Goal: Transaction & Acquisition: Purchase product/service

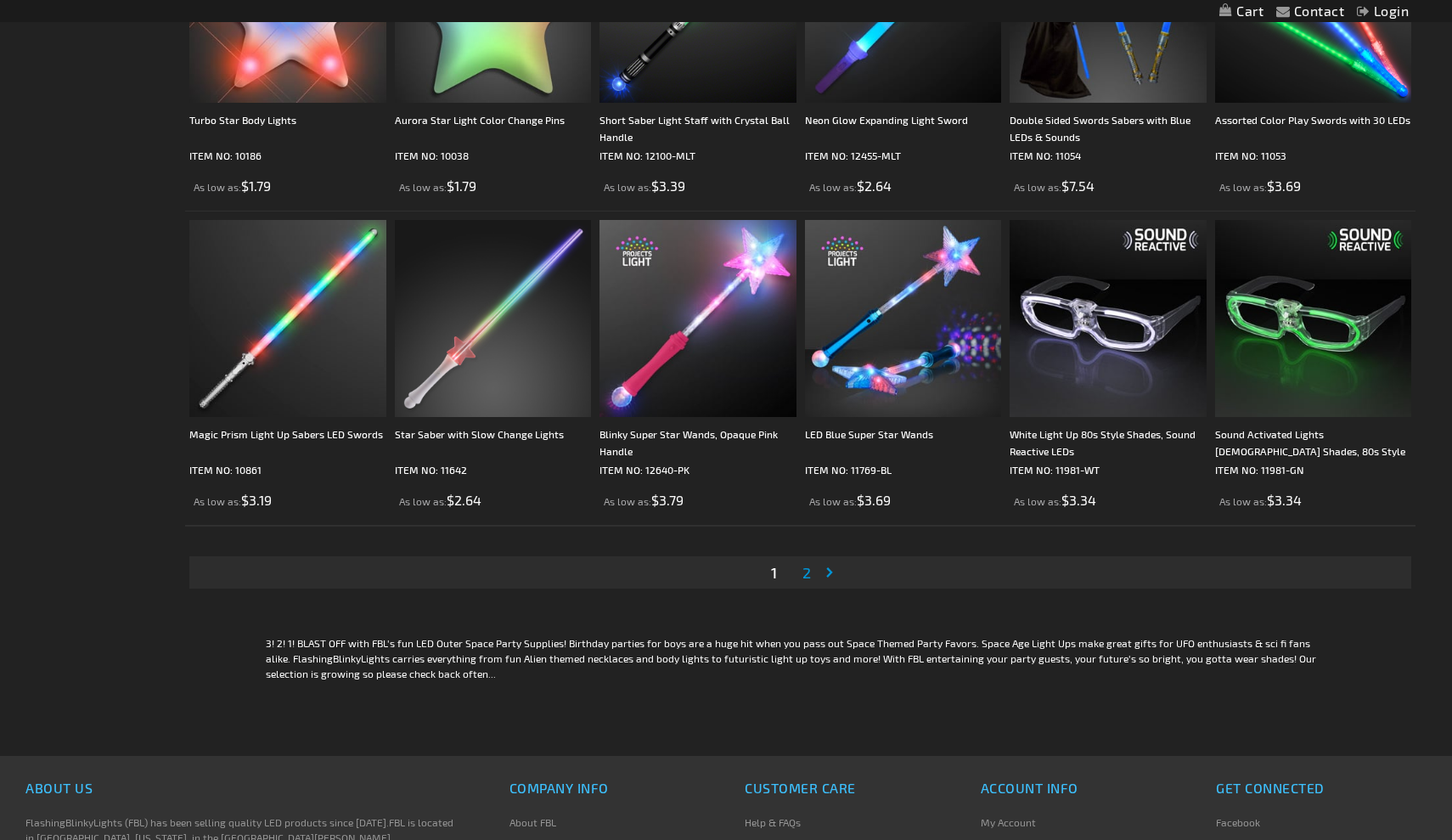
scroll to position [2984, 0]
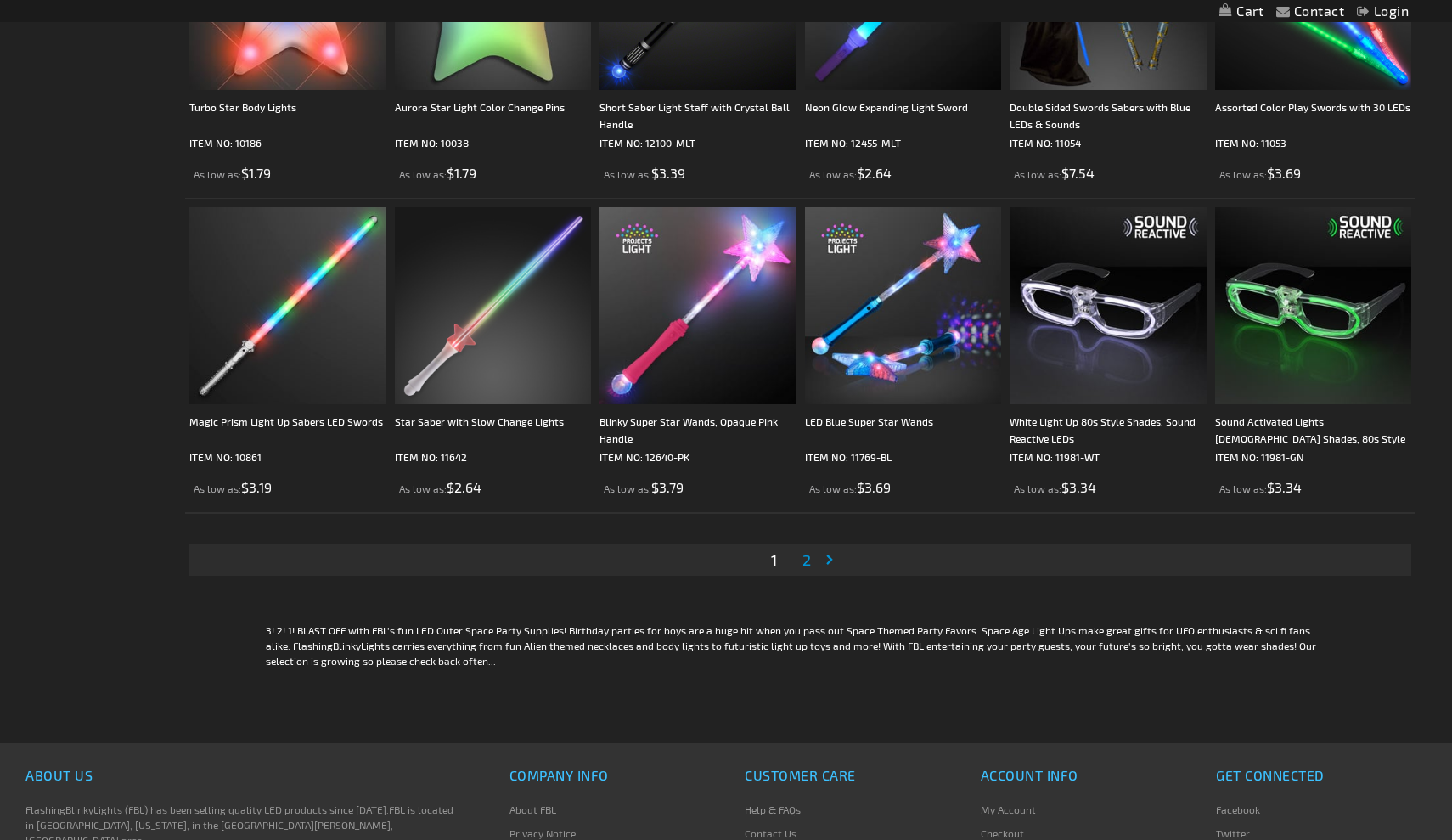
click at [810, 558] on span "2" at bounding box center [806, 559] width 8 height 19
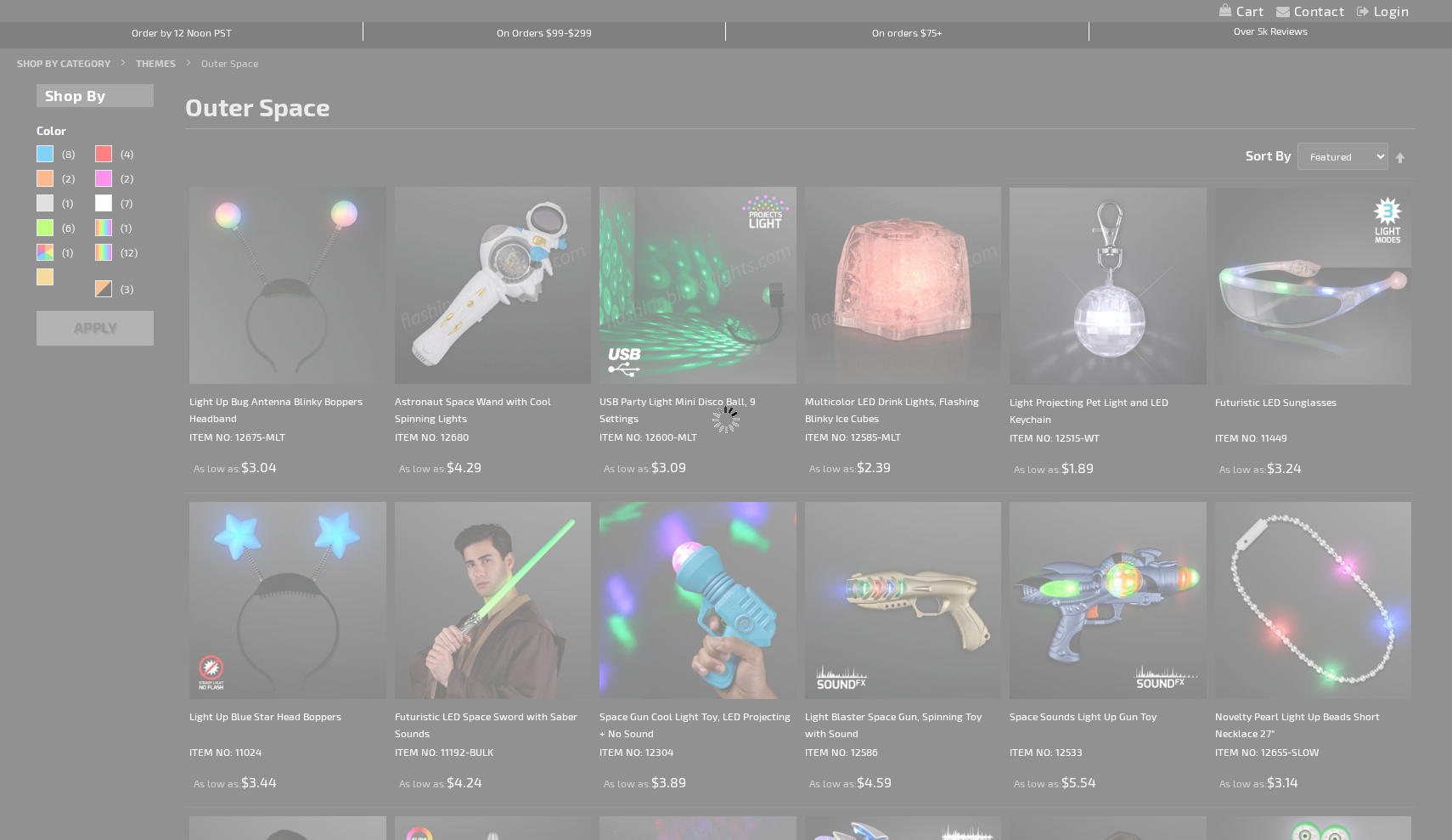
scroll to position [0, 0]
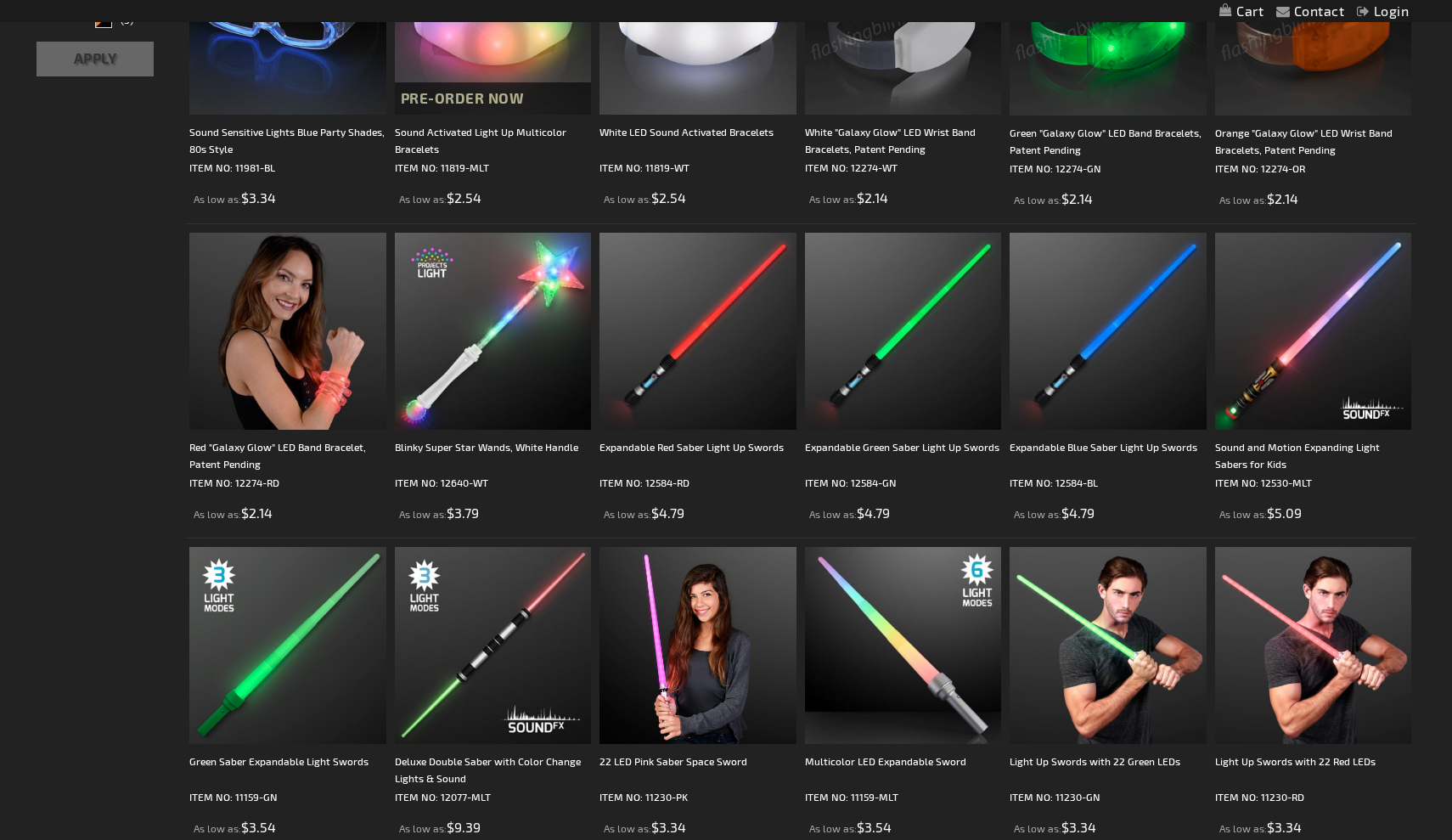
scroll to position [439, 0]
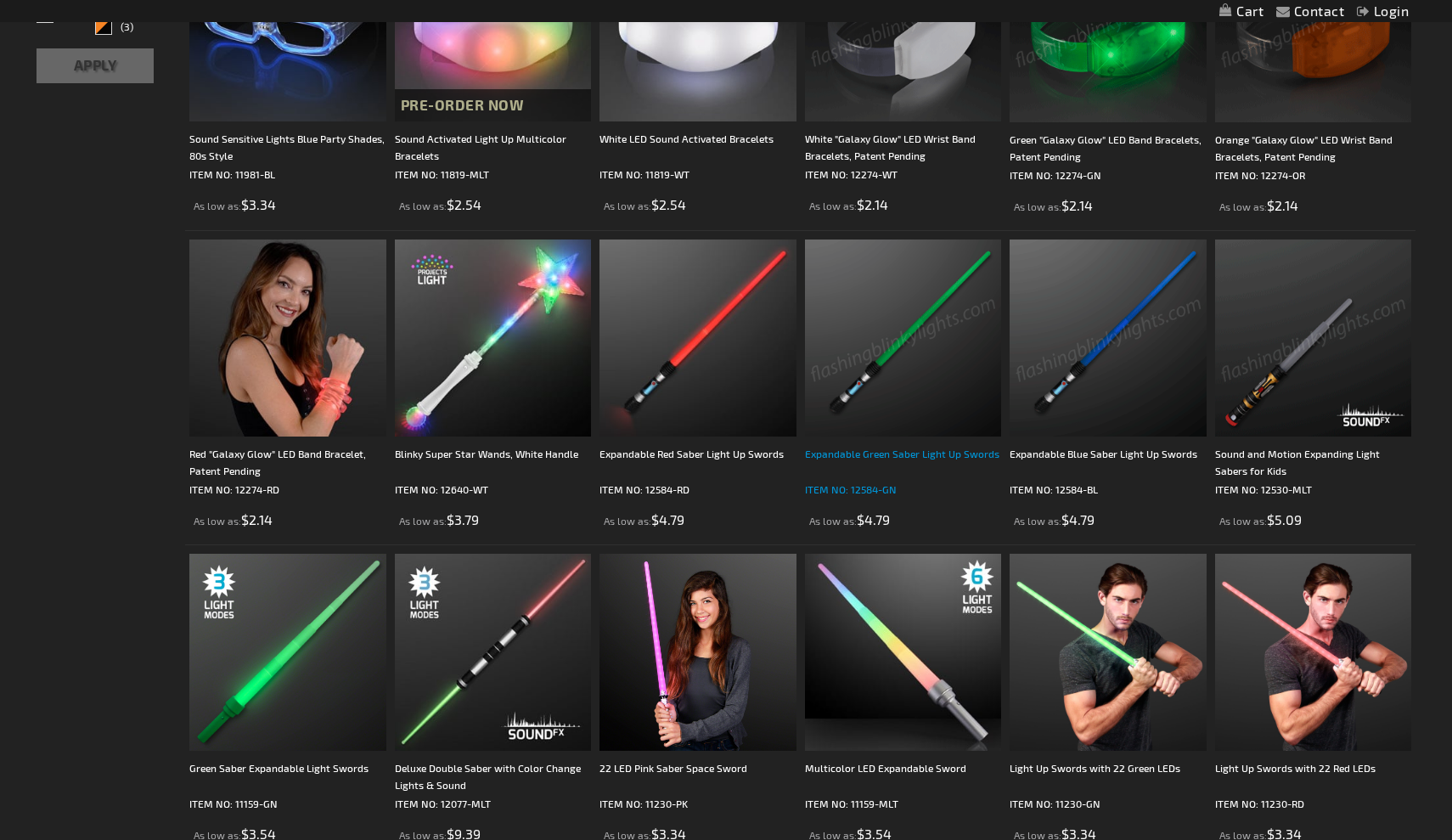
click at [916, 456] on div "Expandable Green Saber Light Up Swords" at bounding box center [903, 462] width 197 height 34
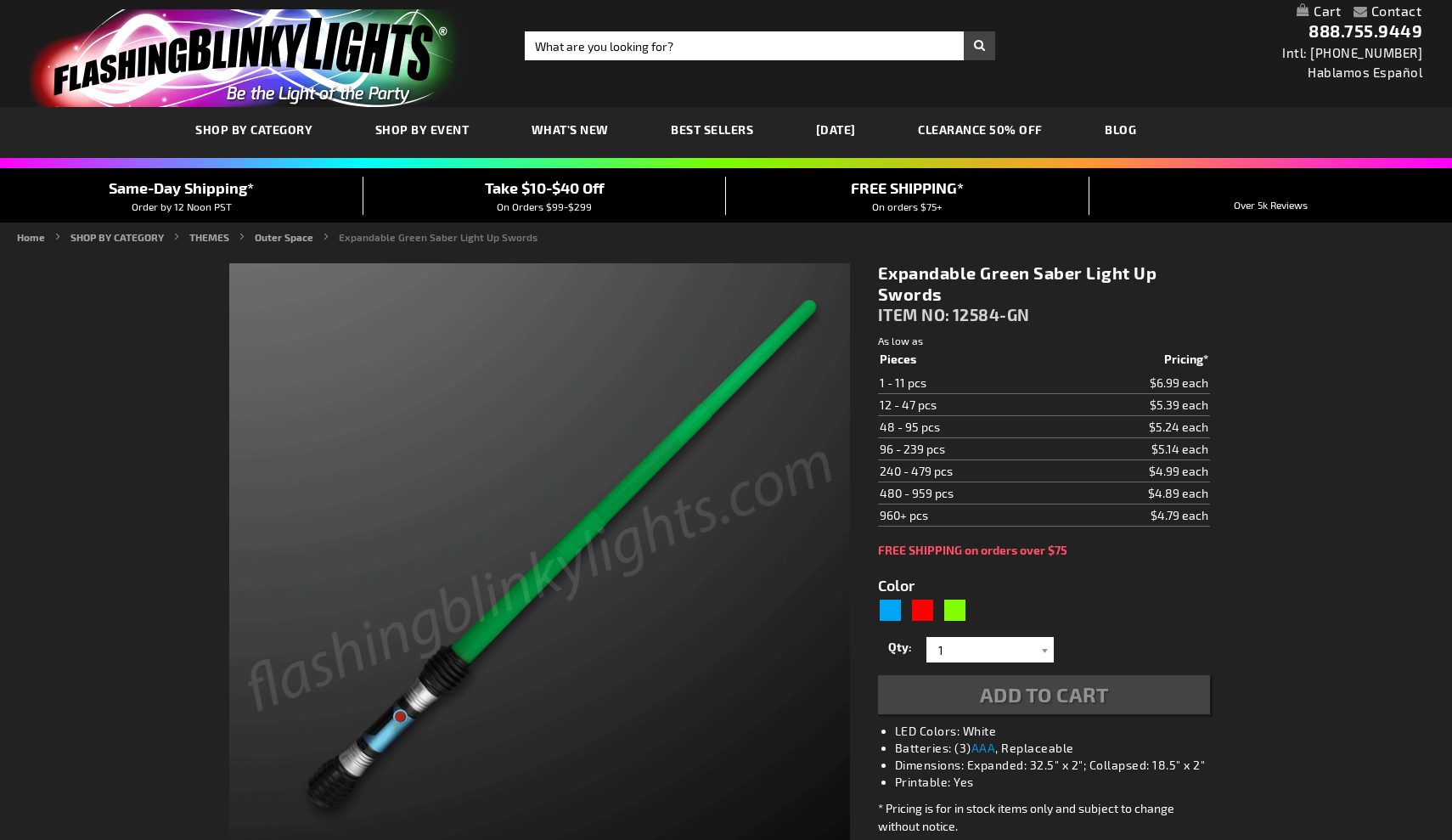
type input "5648"
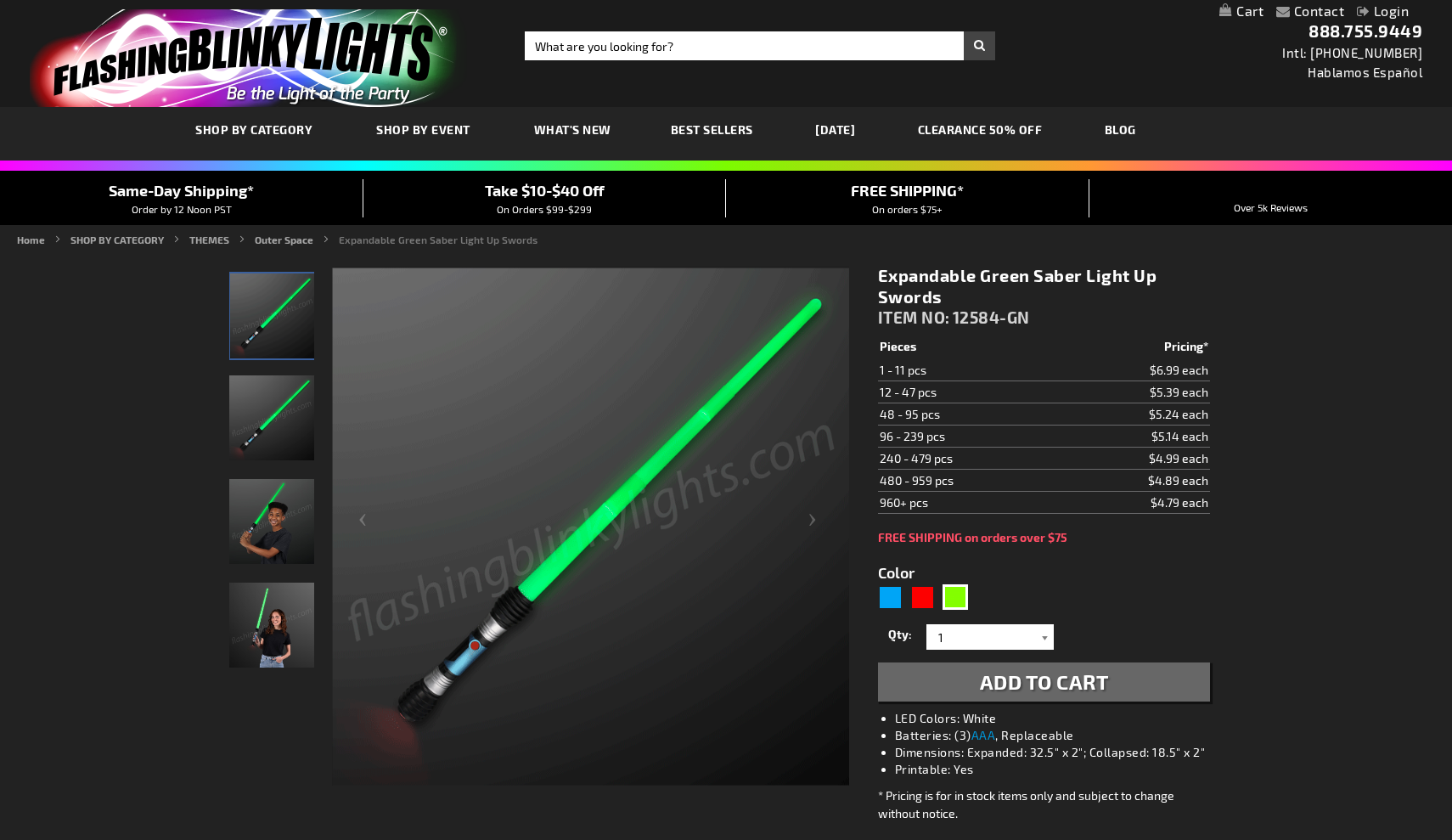
click at [1044, 638] on div at bounding box center [1045, 636] width 17 height 25
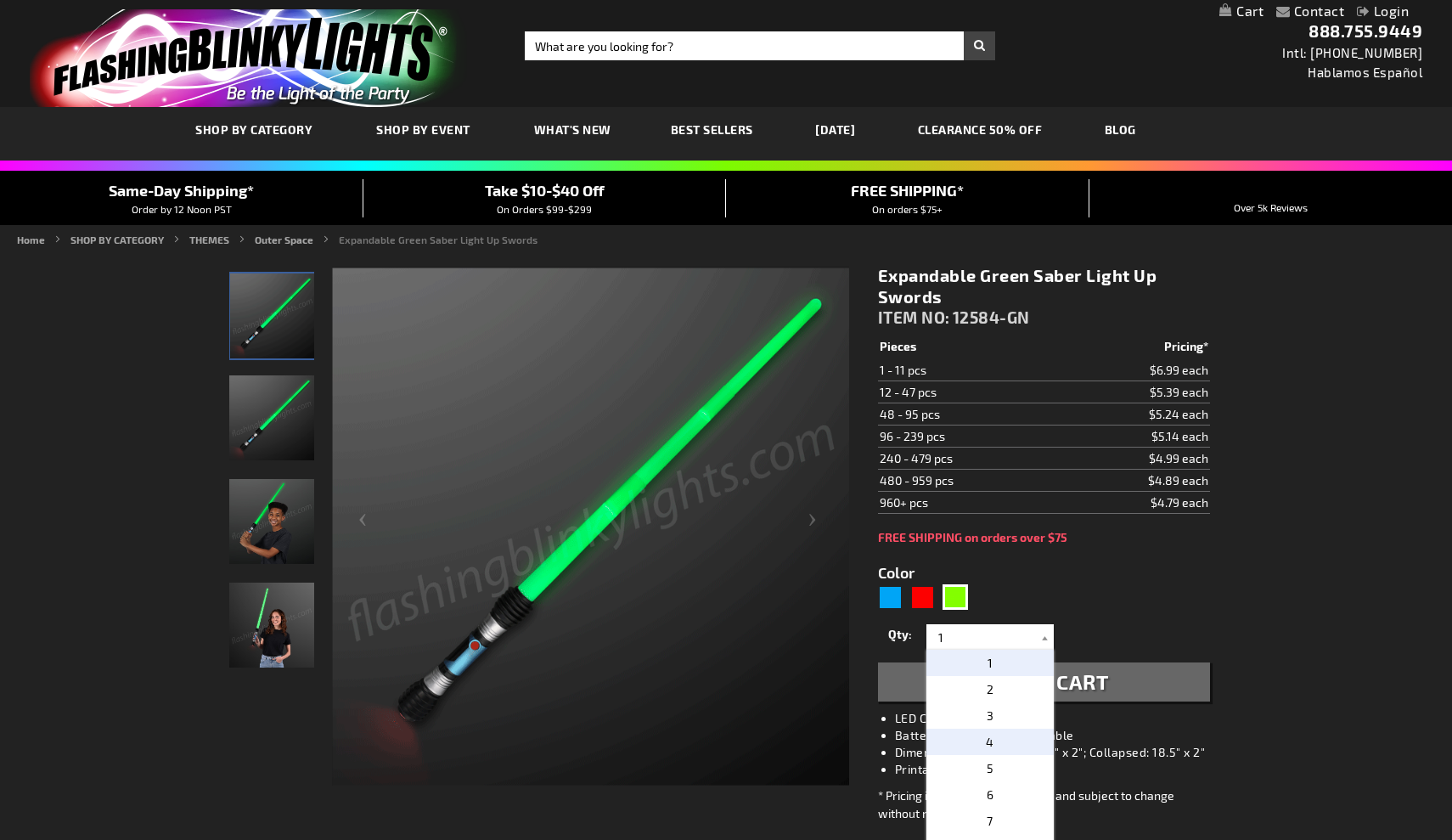
click at [1000, 747] on p "4" at bounding box center [990, 741] width 127 height 26
type input "4"
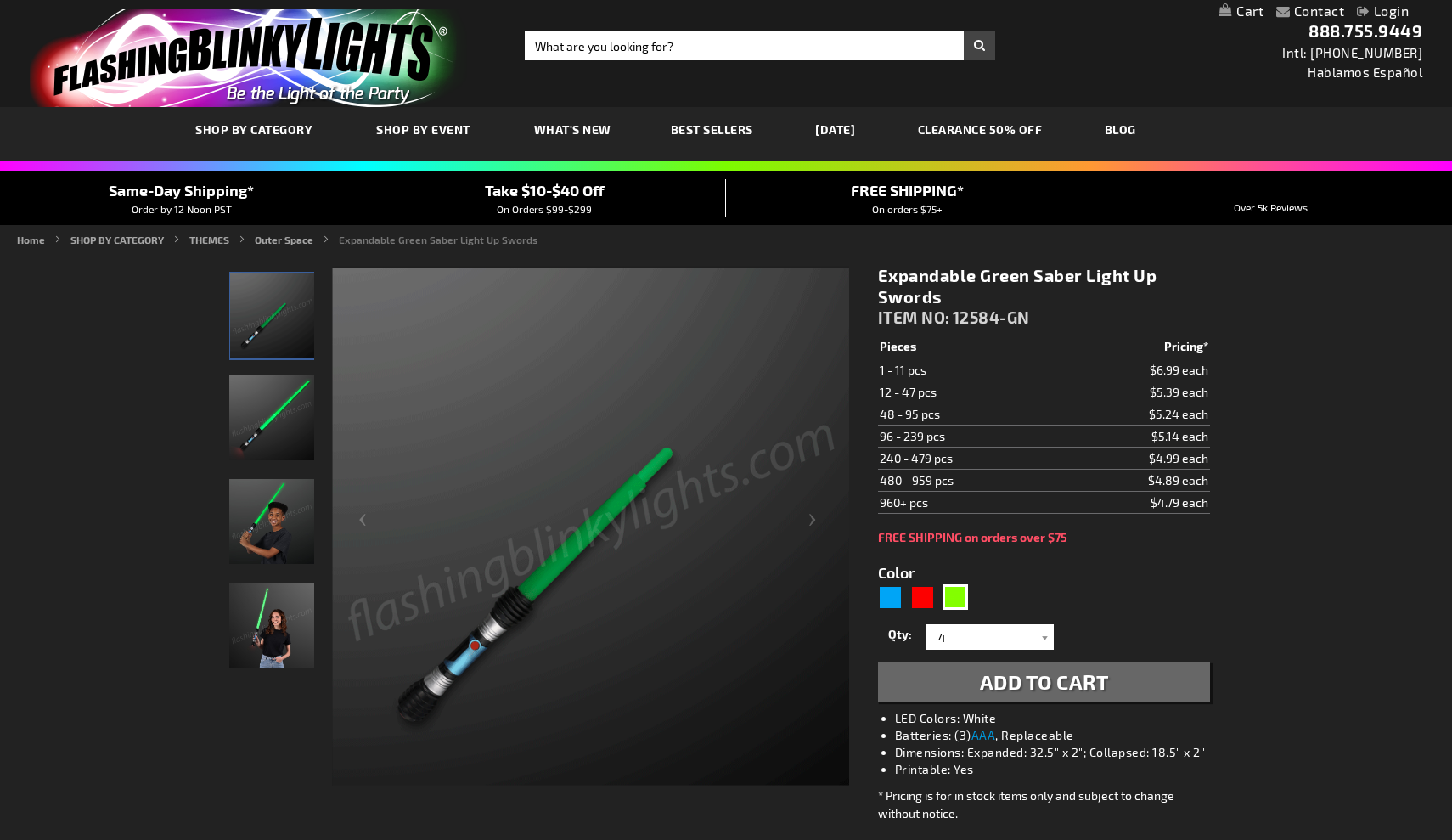
click at [1091, 682] on span "Add to Cart" at bounding box center [1045, 680] width 129 height 24
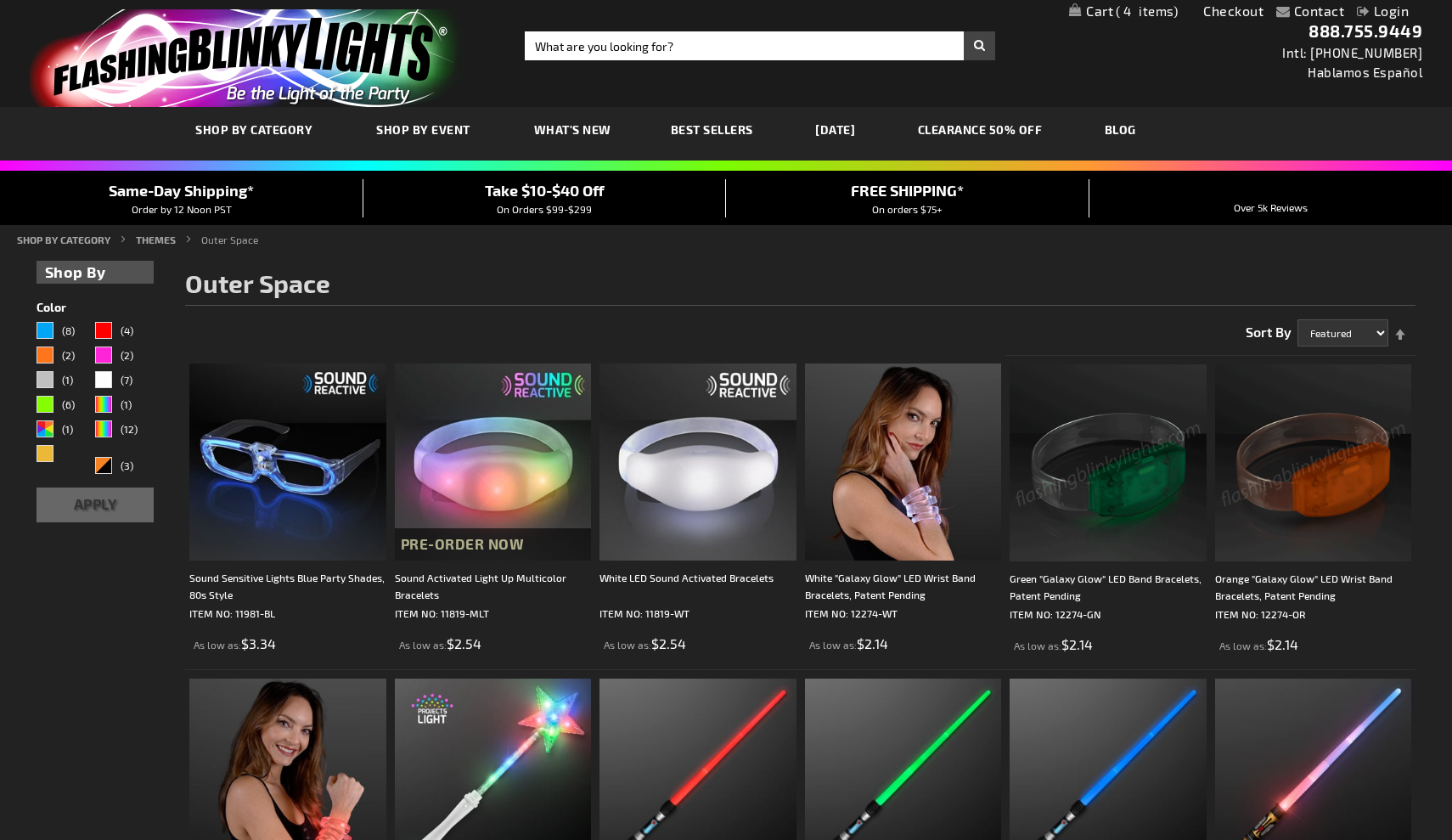
click at [1081, 492] on img at bounding box center [1107, 462] width 197 height 197
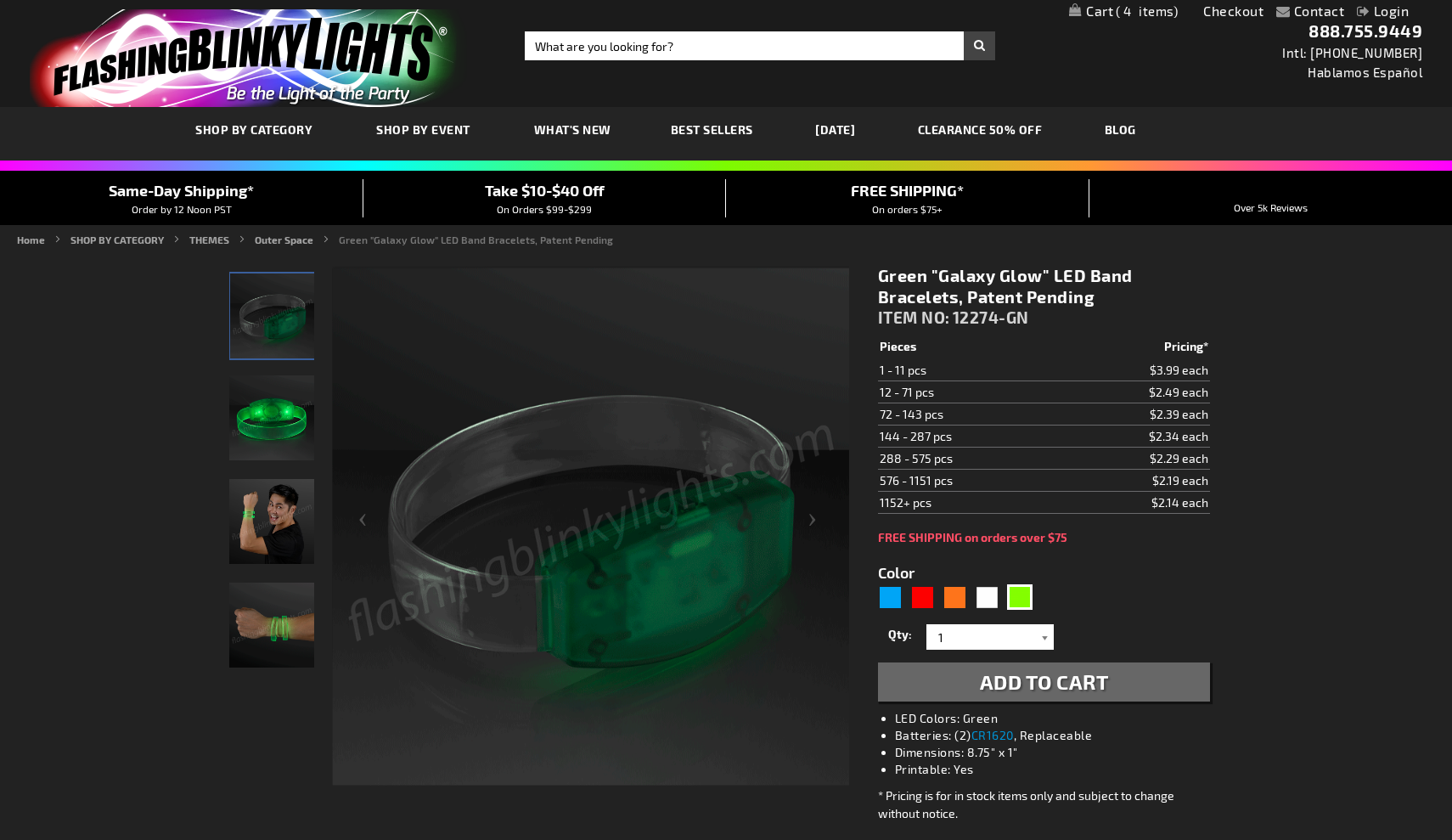
click at [1041, 640] on div at bounding box center [1045, 636] width 17 height 25
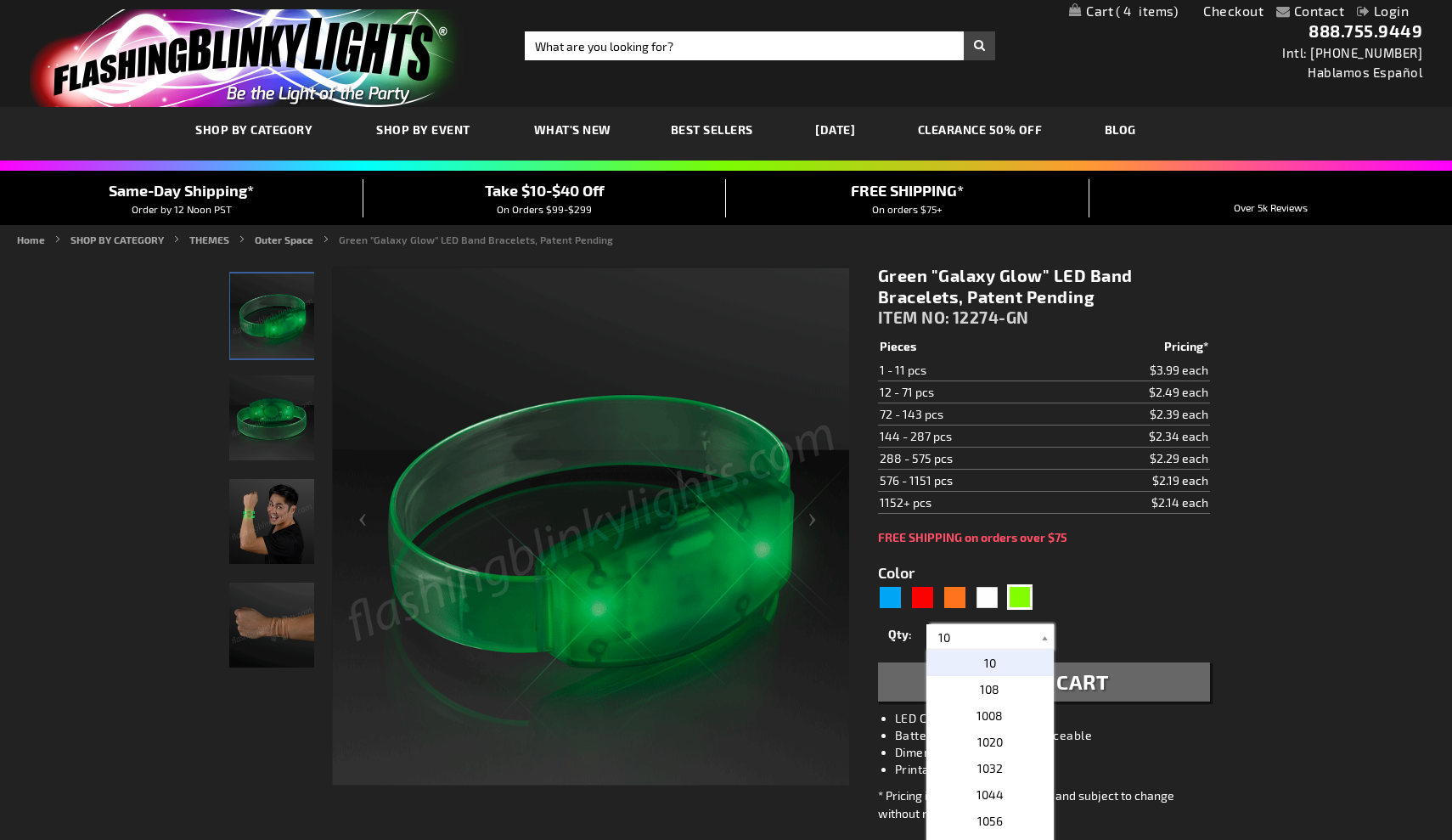
type input "10"
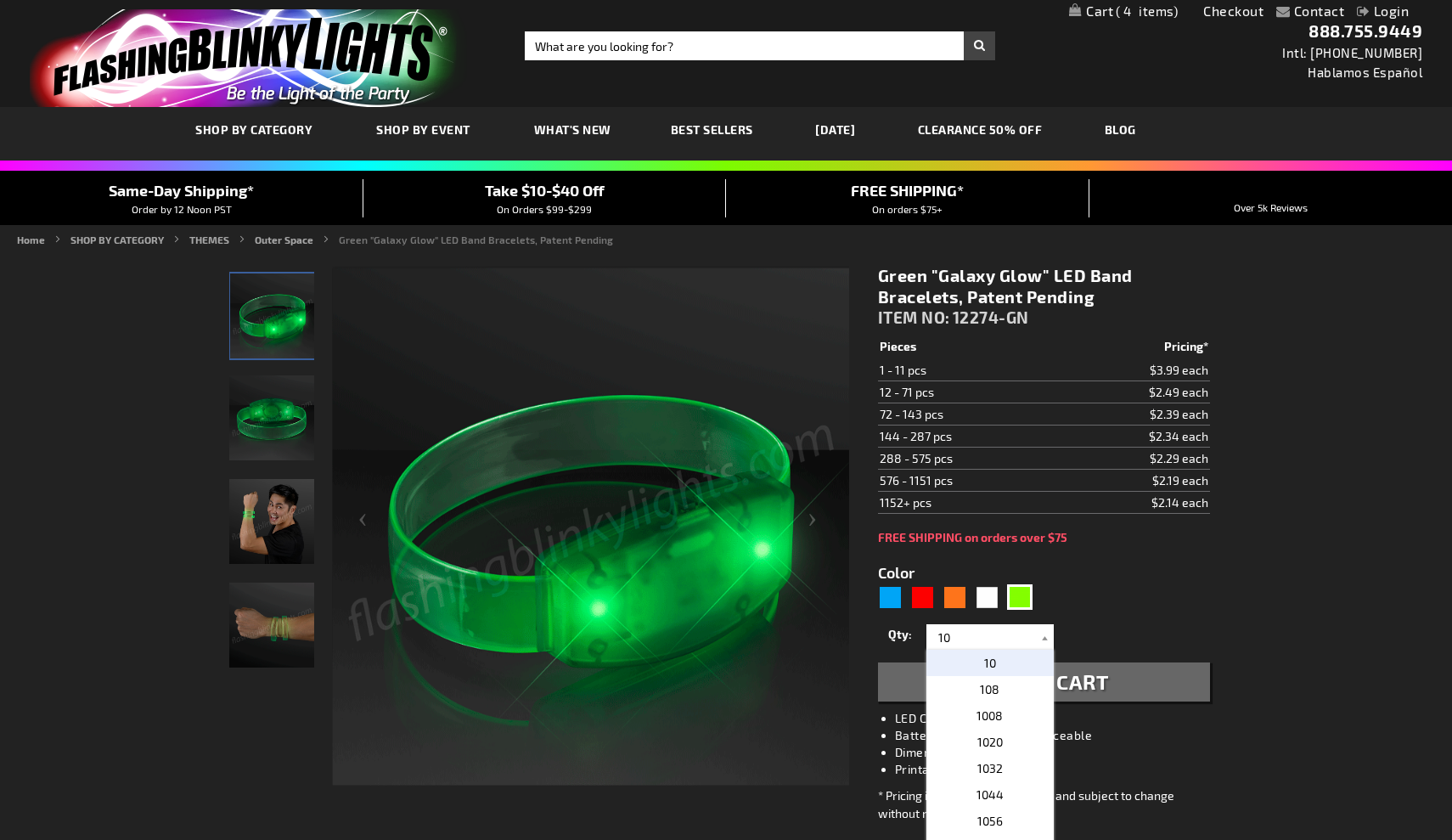
click at [1005, 669] on p "10" at bounding box center [990, 662] width 127 height 26
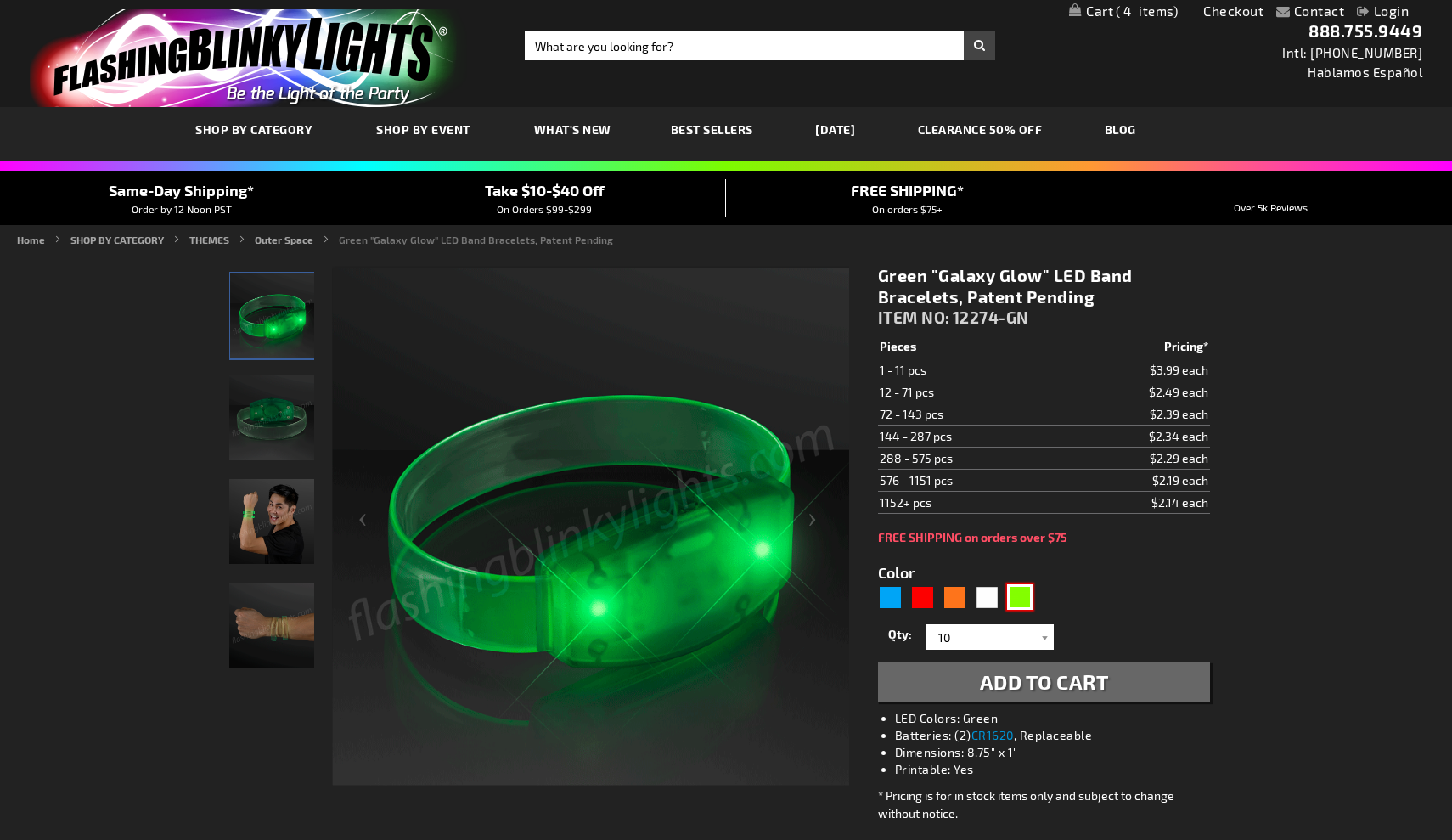
click at [1016, 598] on div "Green" at bounding box center [1019, 597] width 25 height 25
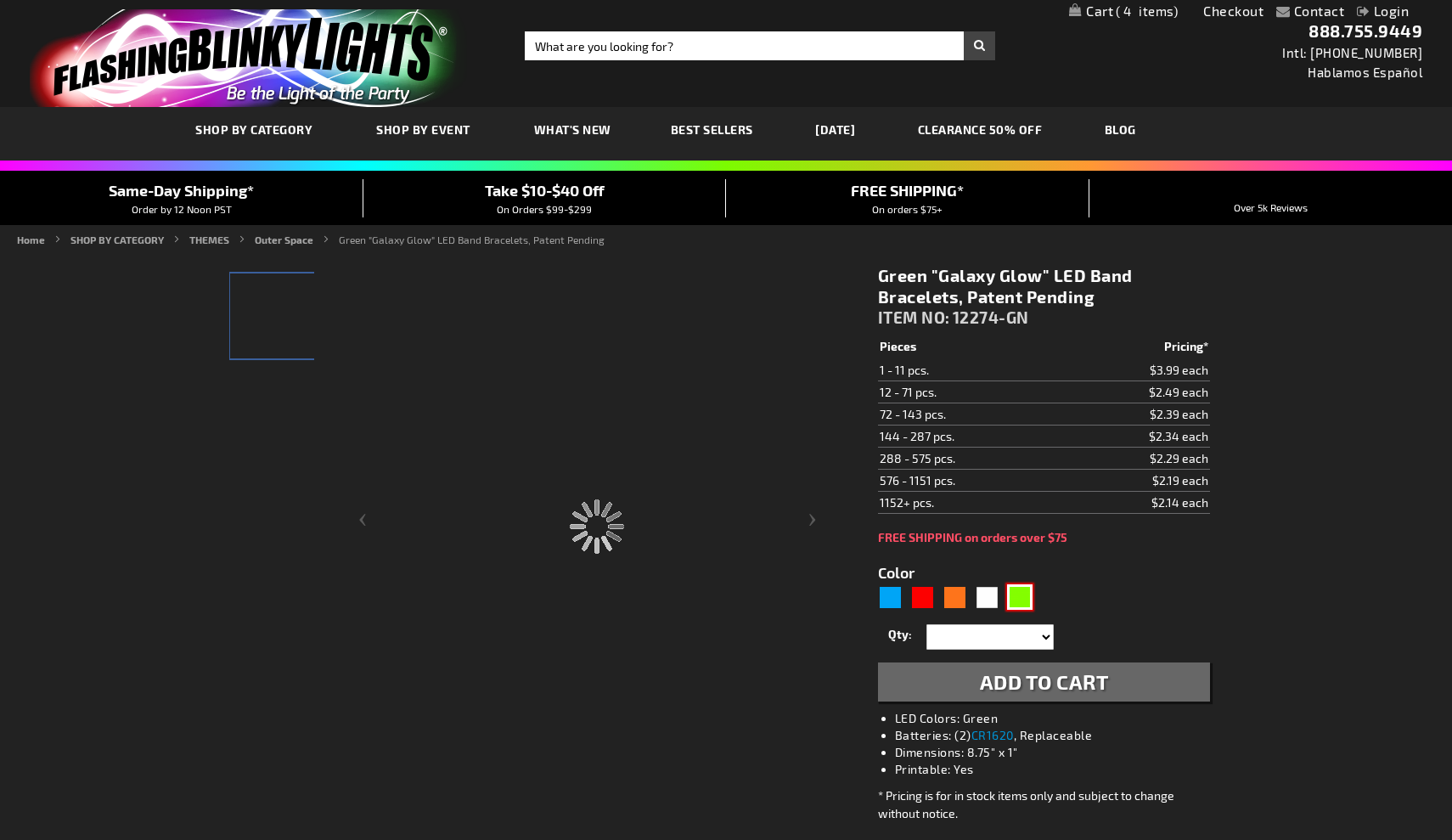
type input "Customize - Green &quot;Galaxy Glow&quot; LED Band Bracelets, Patent Pending - …"
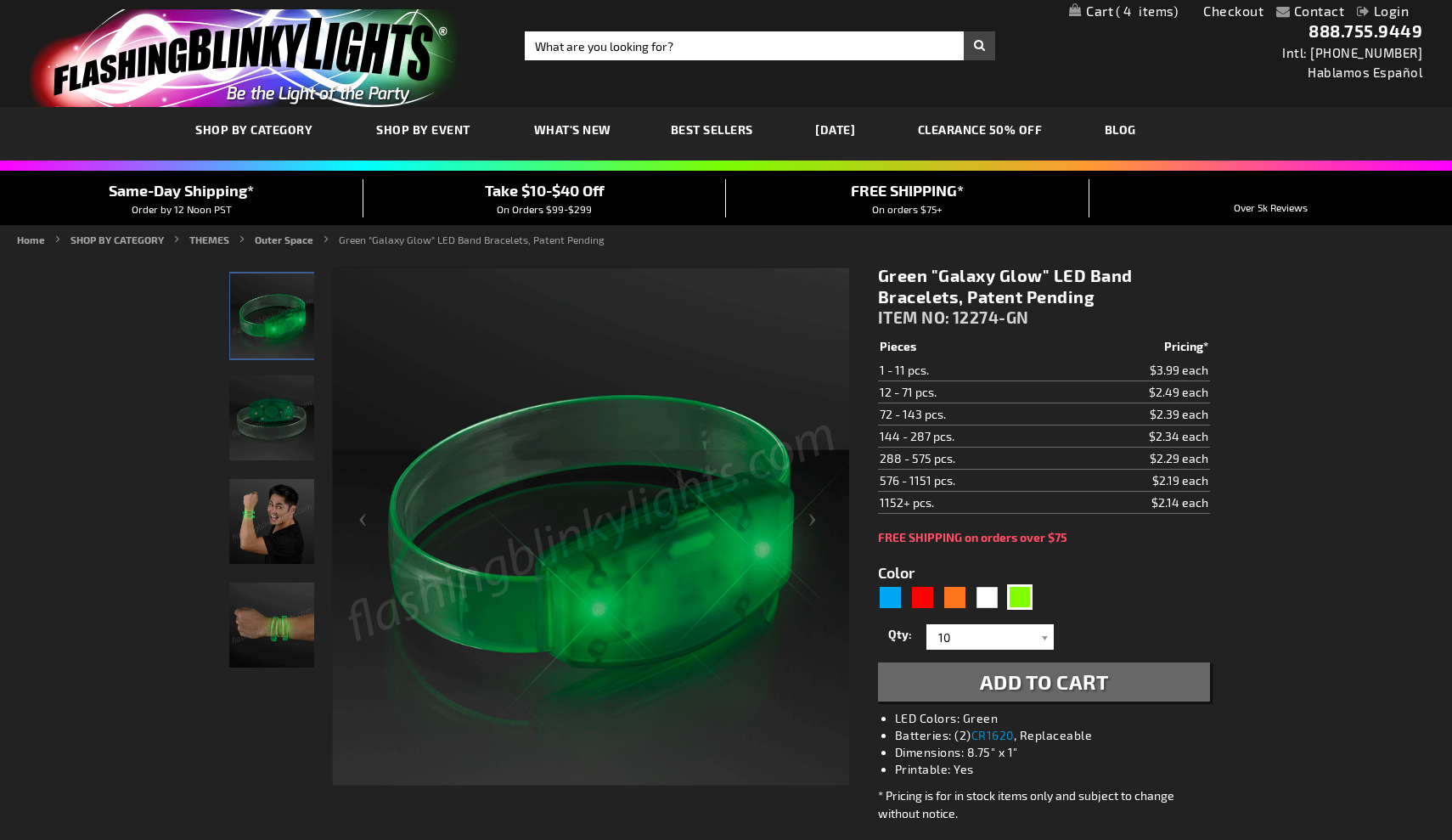
click at [1046, 685] on span "Add to Cart" at bounding box center [1045, 680] width 129 height 24
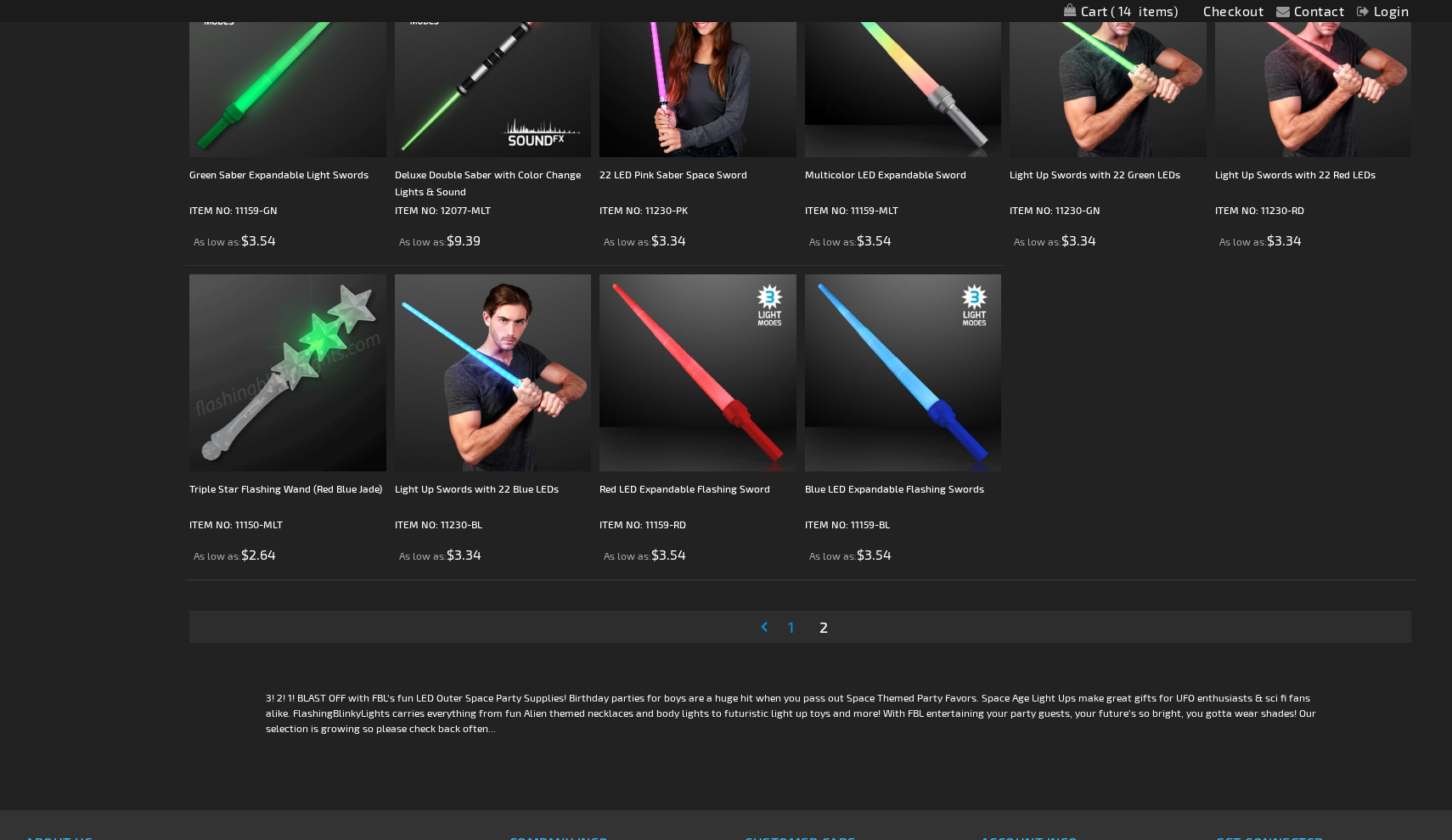
scroll to position [1037, 0]
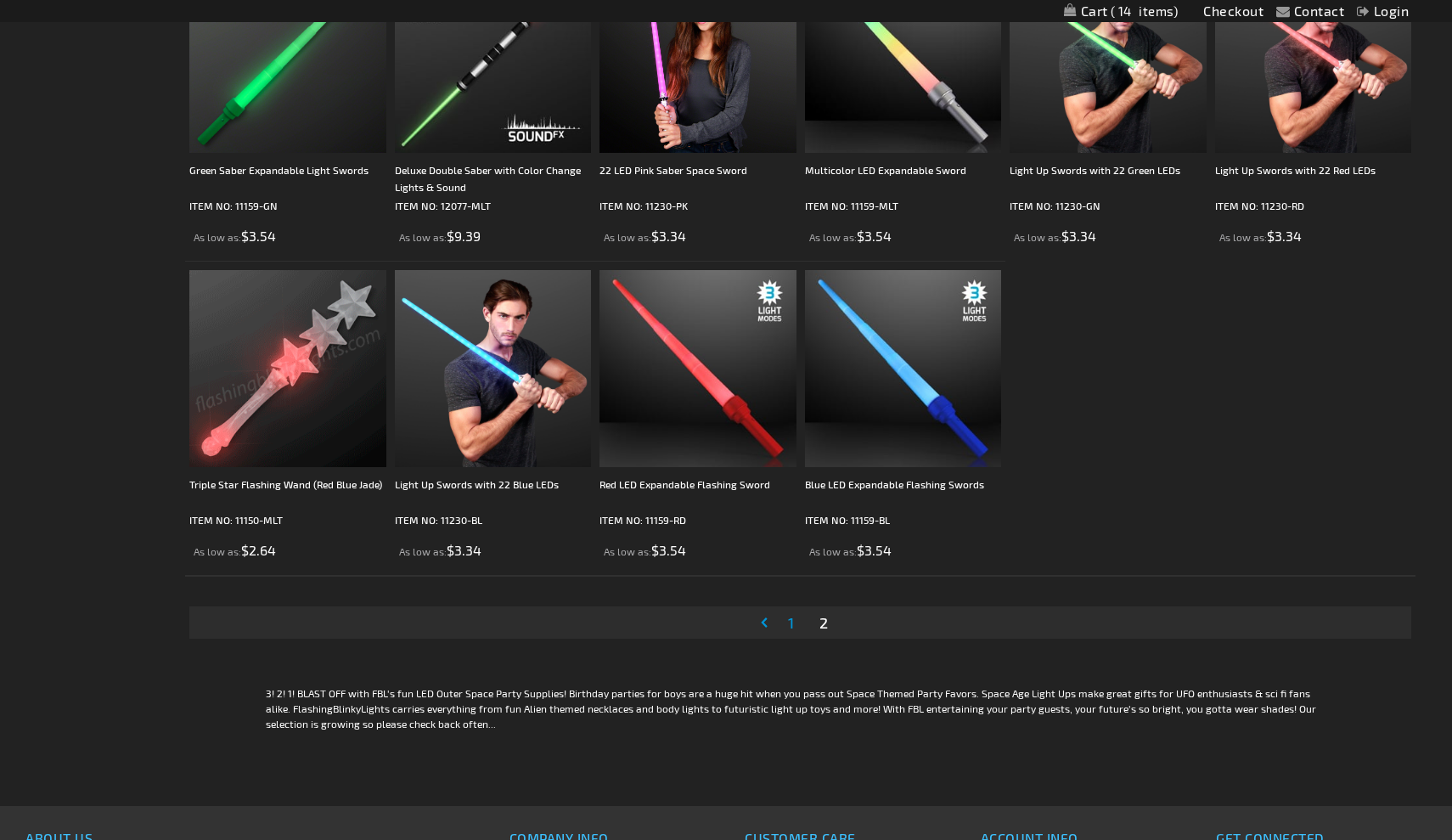
click at [788, 625] on span "1" at bounding box center [791, 622] width 6 height 19
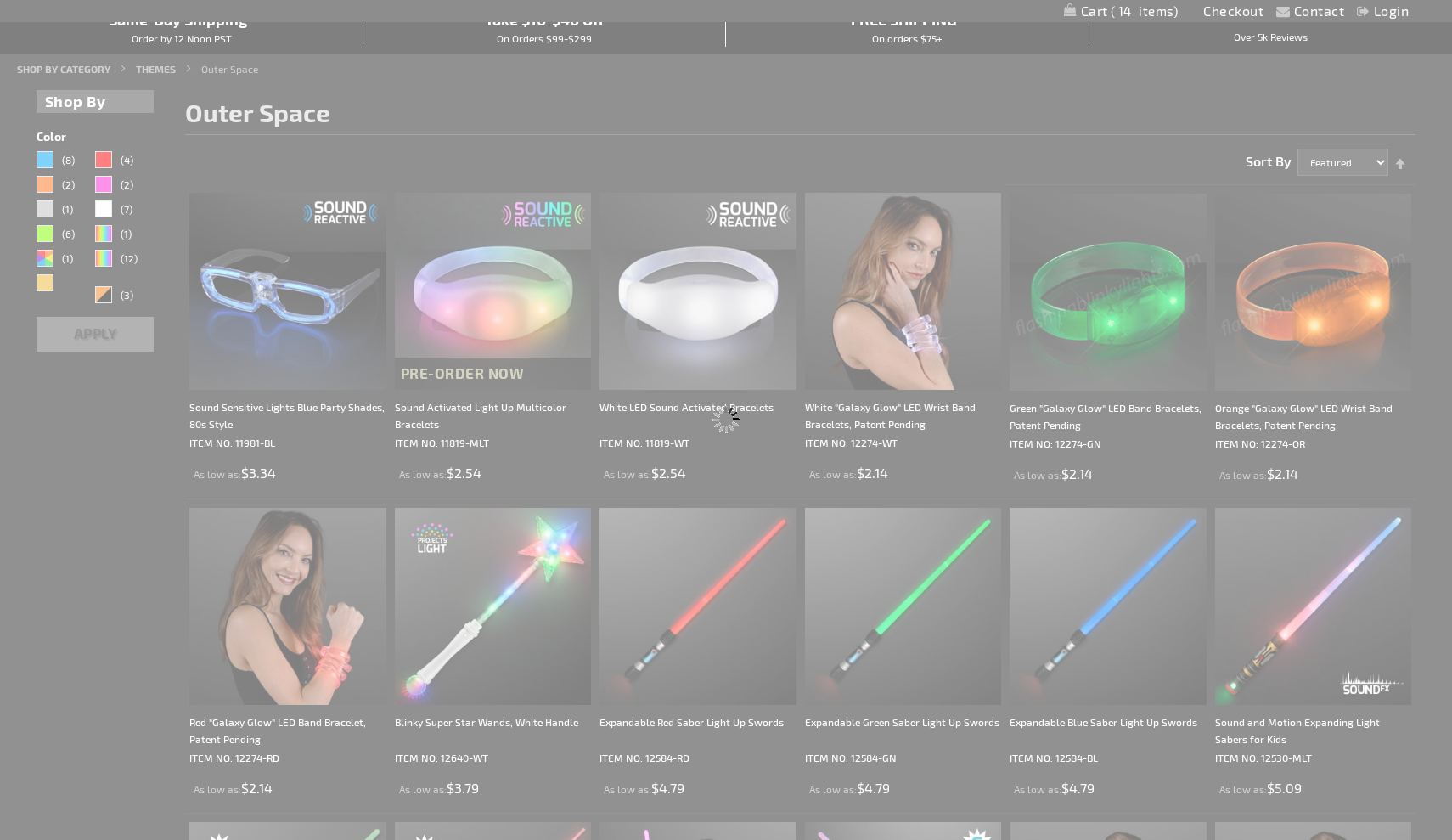
scroll to position [0, 0]
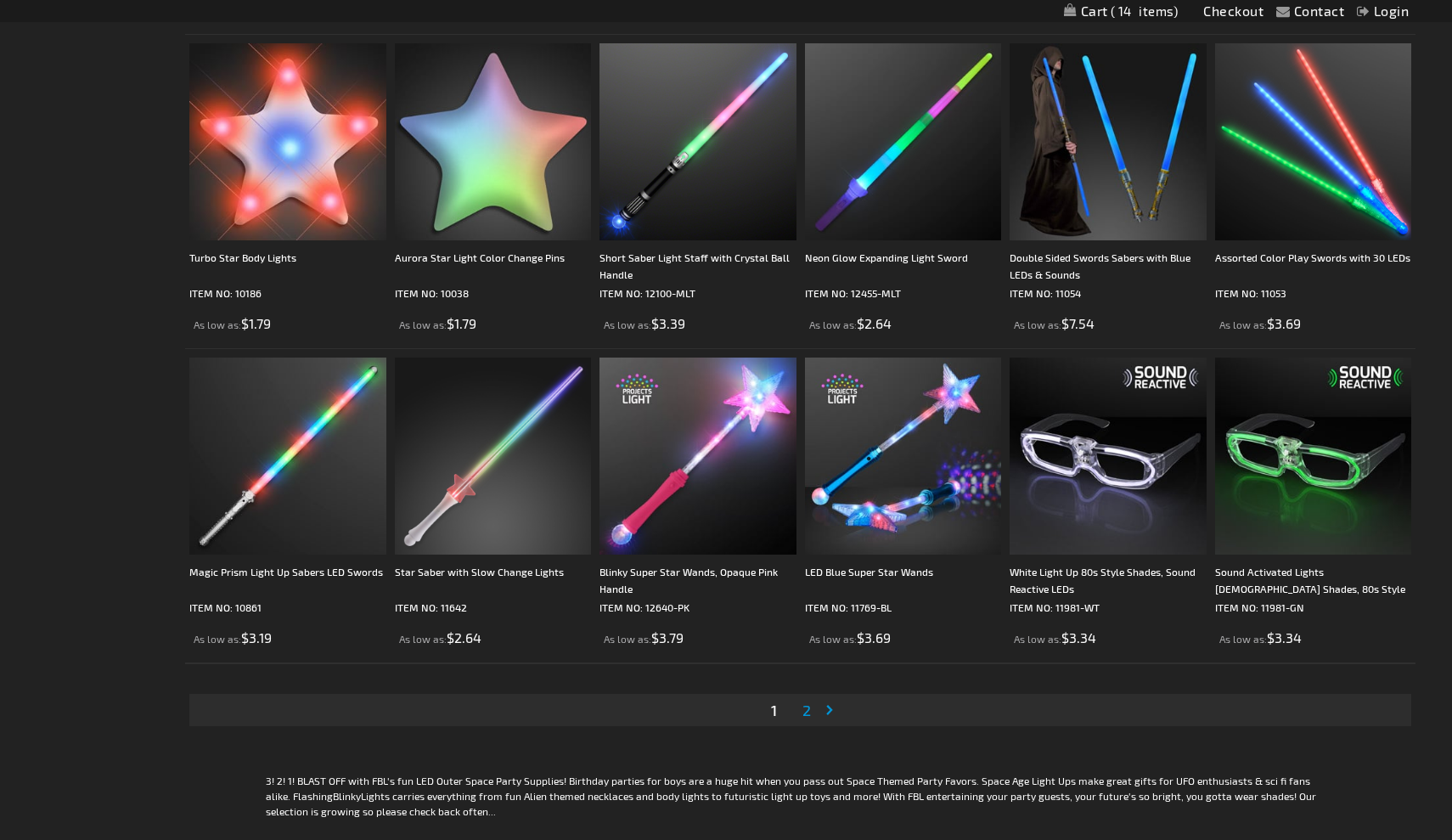
scroll to position [2825, 0]
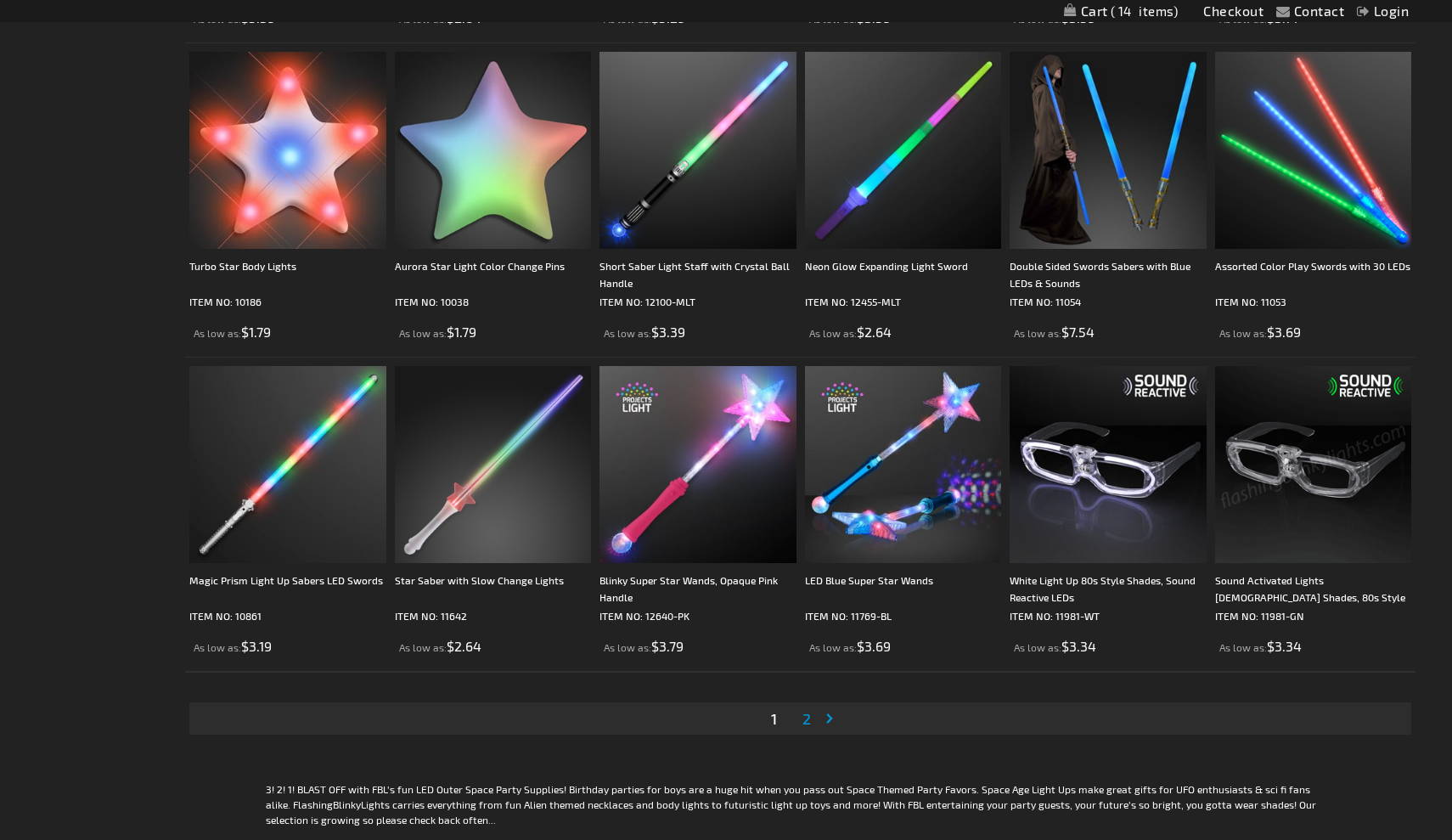
click at [1345, 524] on img at bounding box center [1313, 464] width 197 height 197
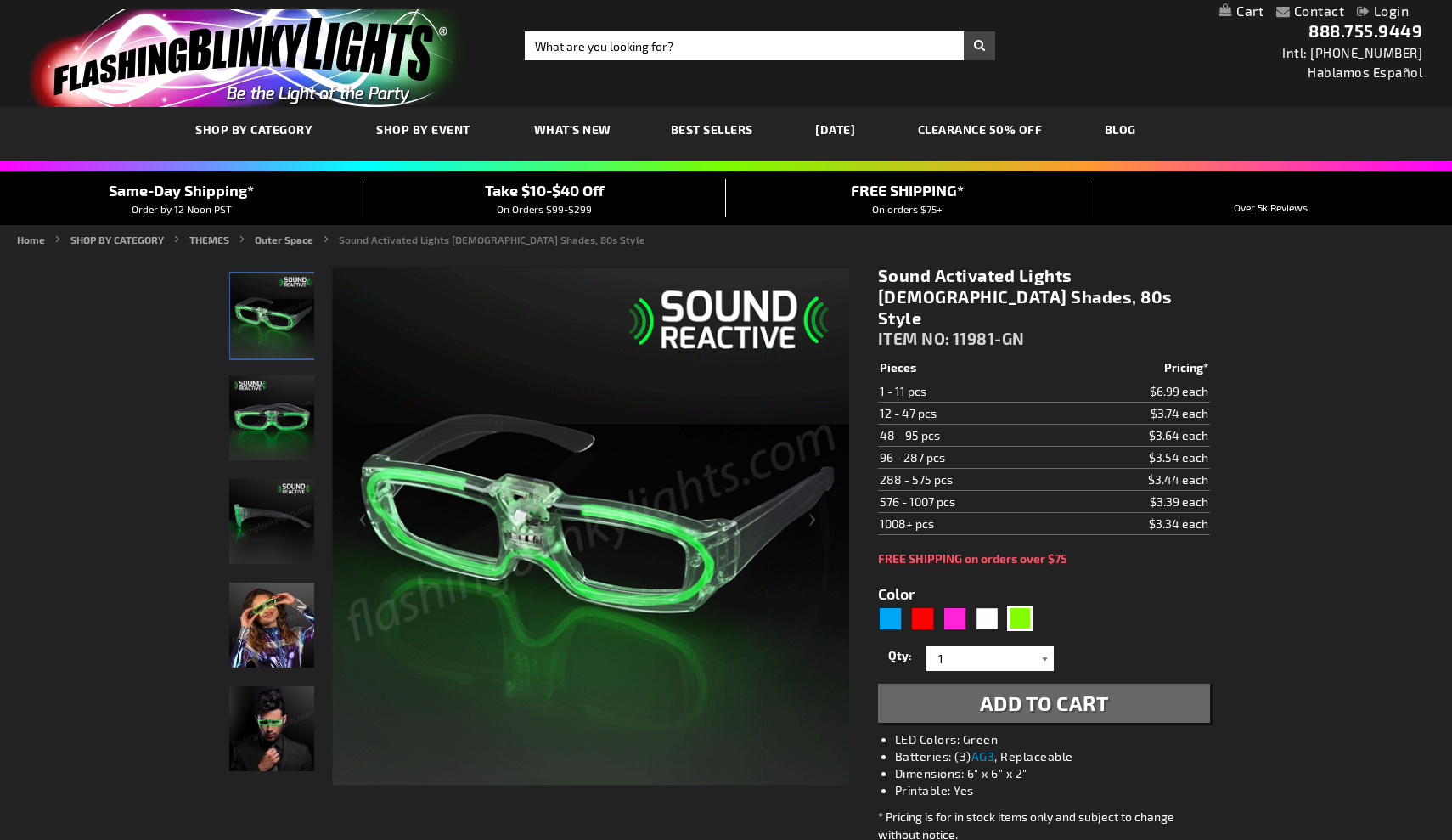
click at [1047, 645] on div at bounding box center [1045, 658] width 17 height 25
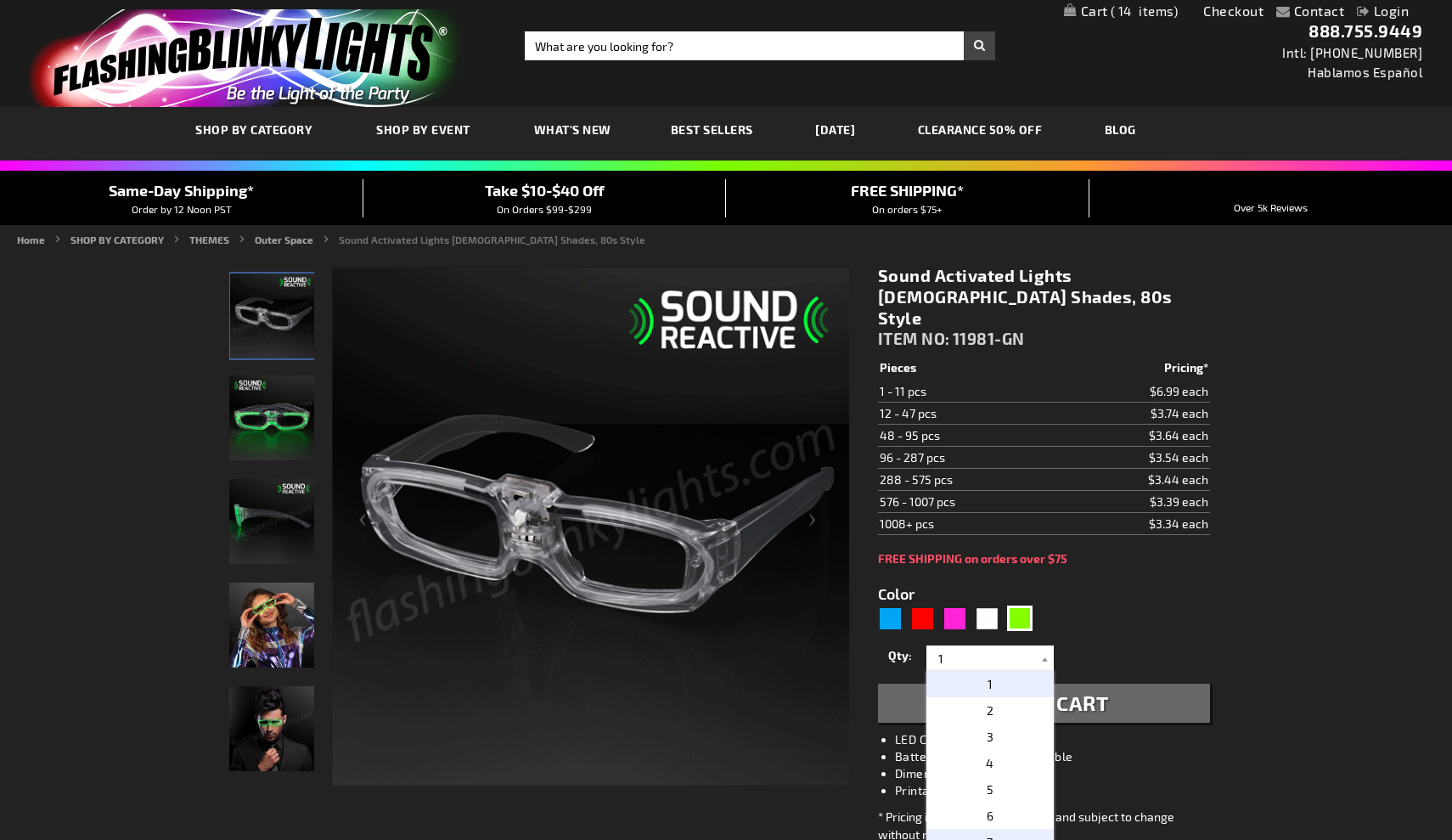
click at [1004, 828] on p "7" at bounding box center [990, 841] width 127 height 26
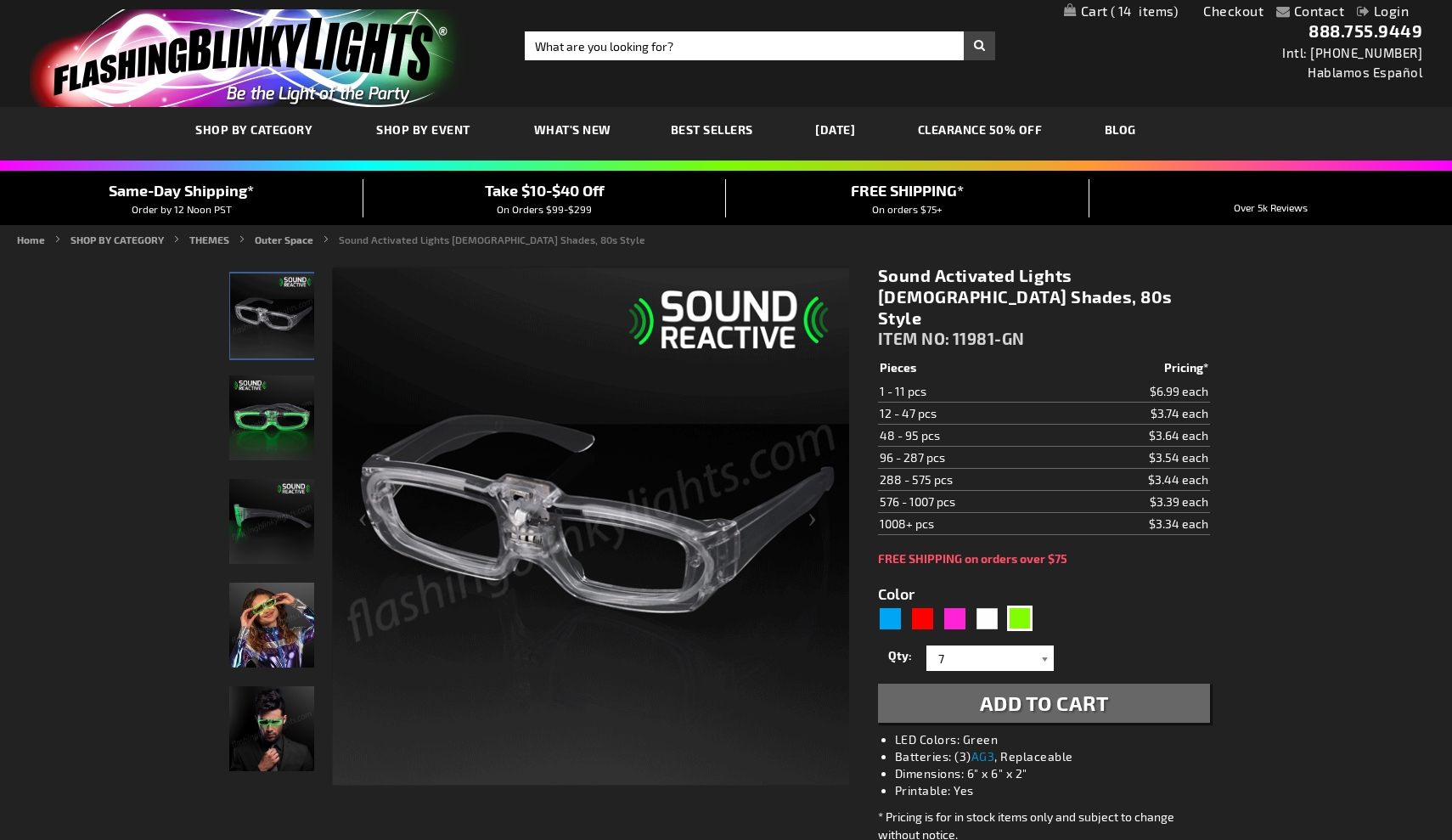
click at [1044, 645] on div at bounding box center [1045, 658] width 17 height 25
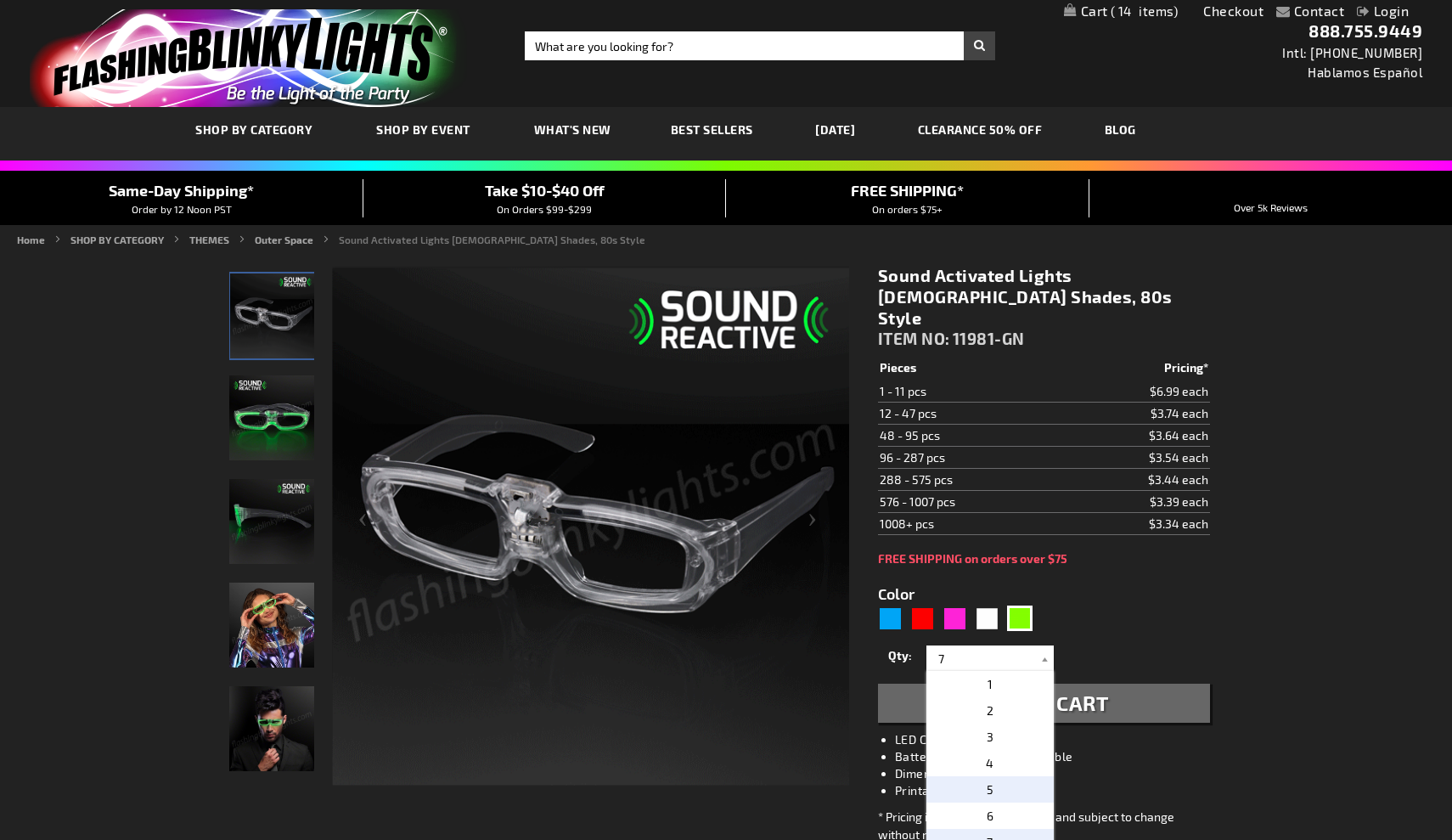
click at [1014, 776] on p "5" at bounding box center [990, 789] width 127 height 26
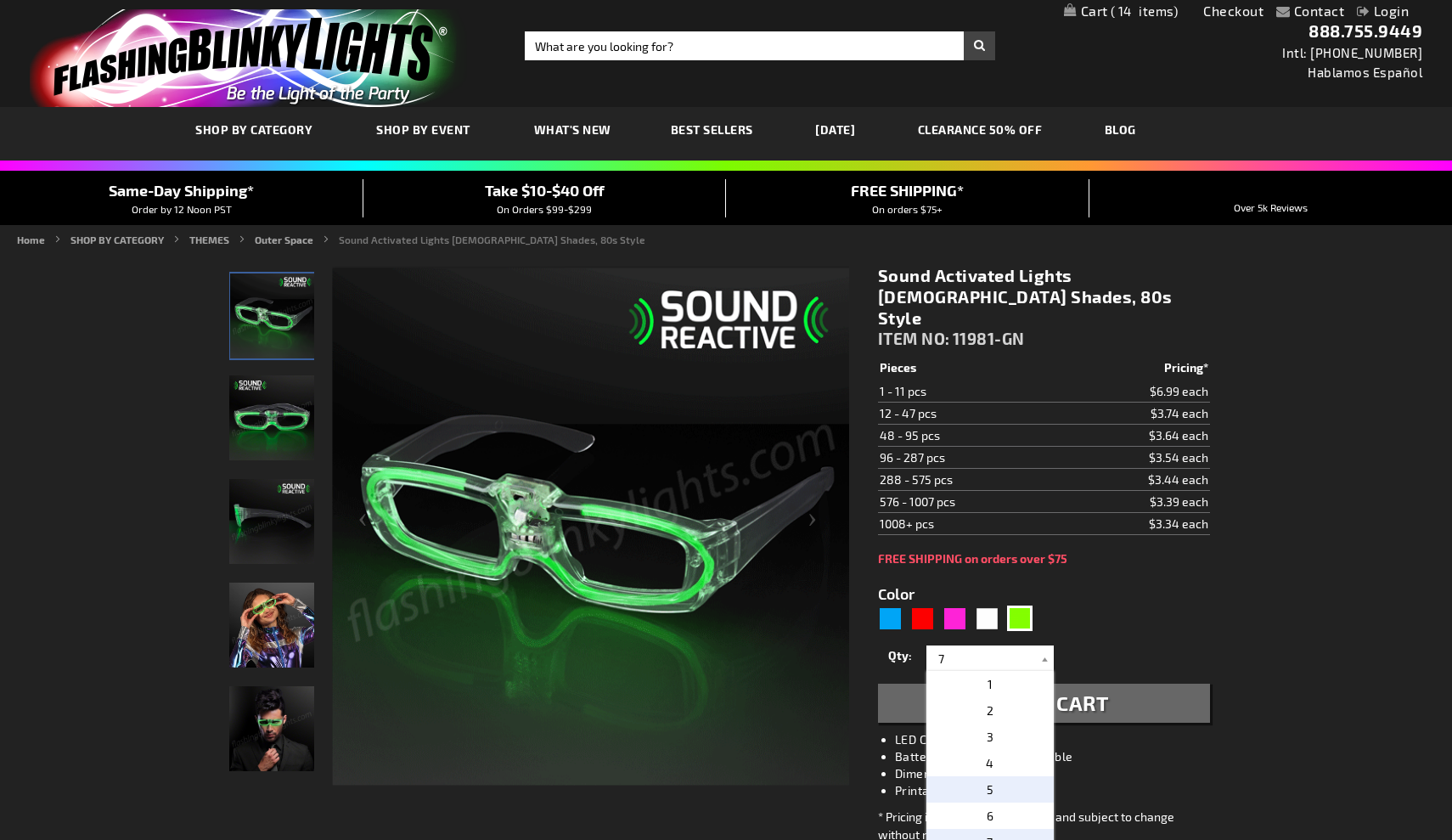
type input "5"
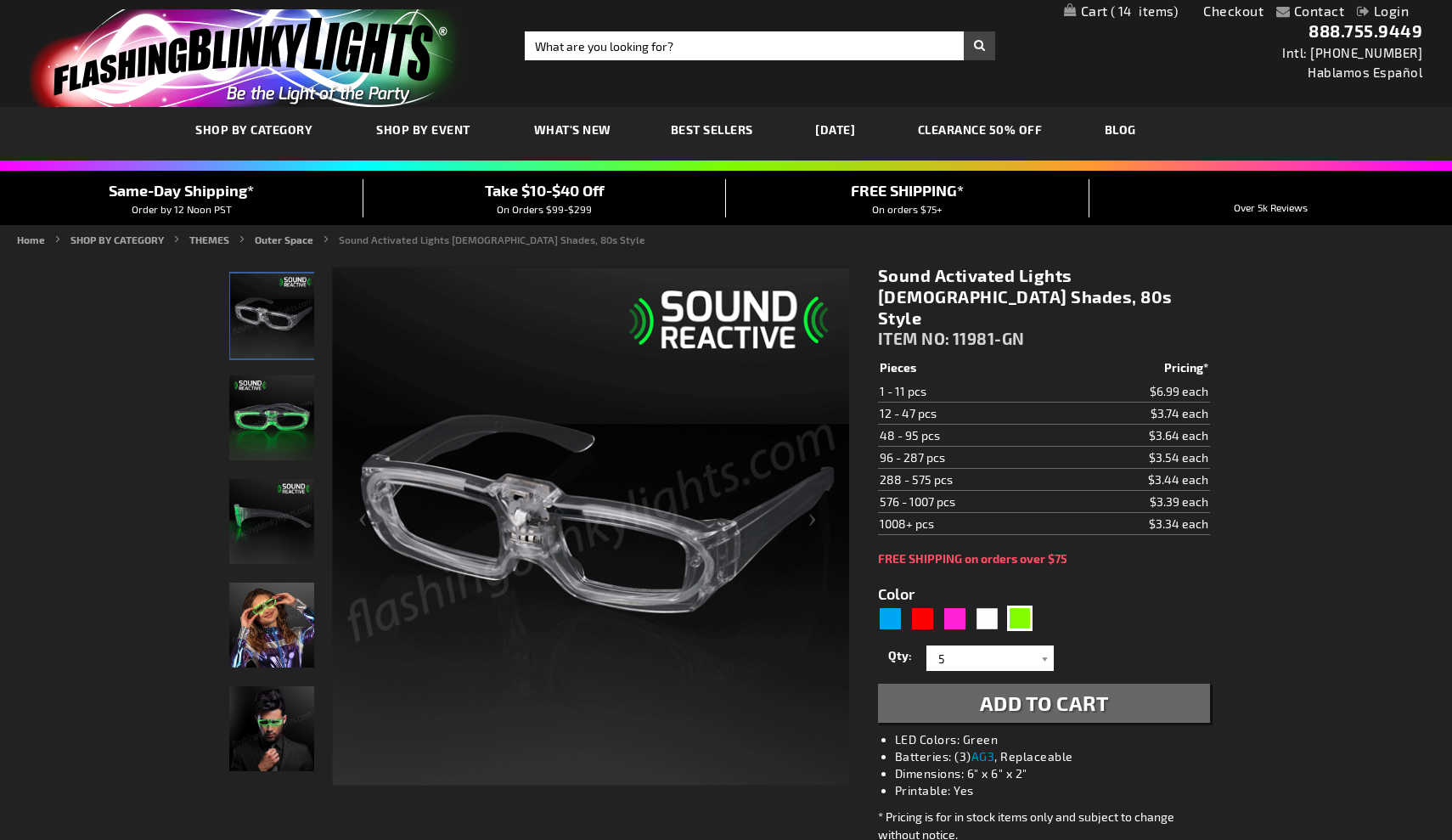
click at [1039, 690] on span "Add to Cart" at bounding box center [1045, 702] width 129 height 24
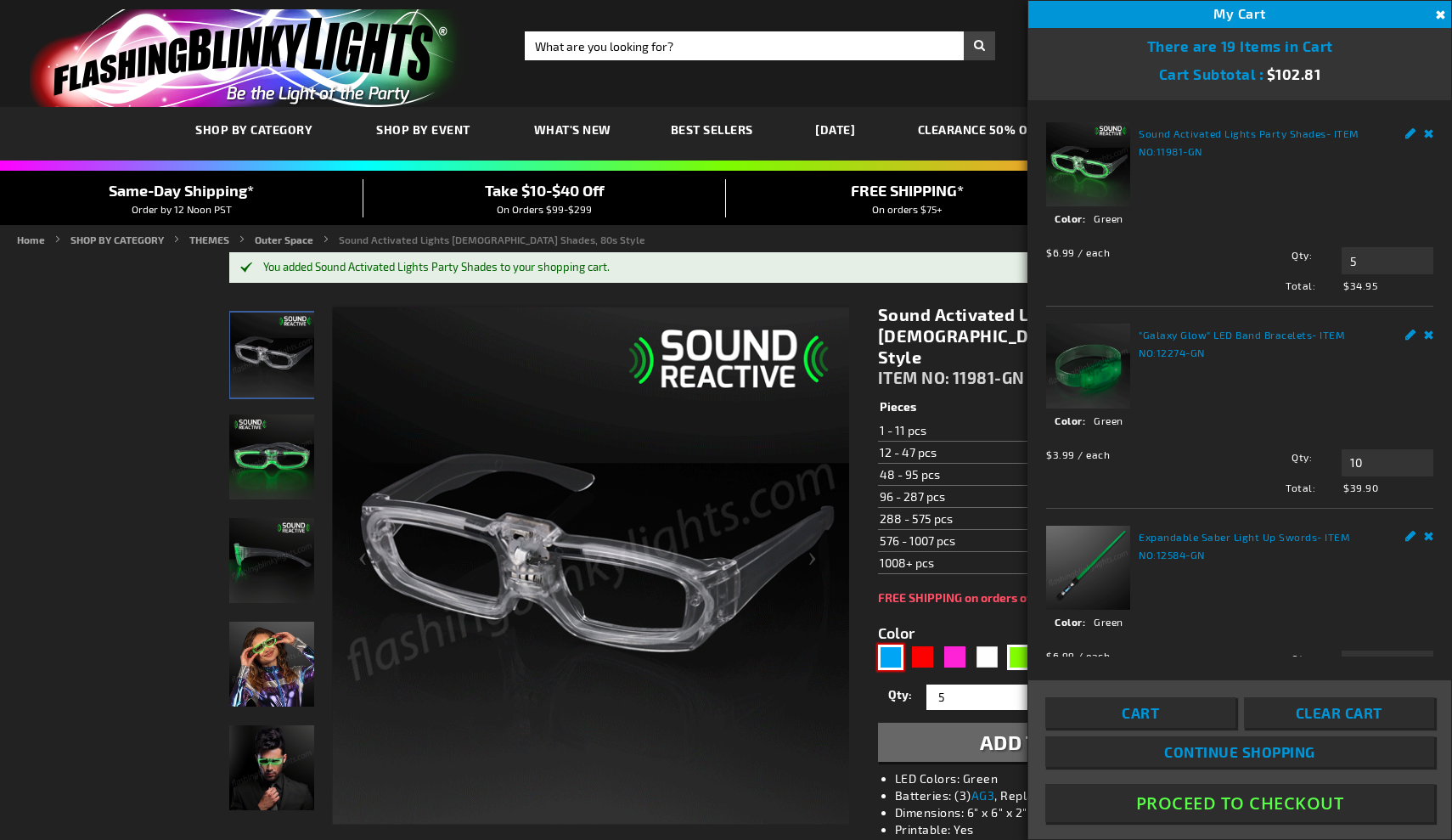
click at [888, 644] on div "Blue" at bounding box center [890, 657] width 25 height 25
type input "5629"
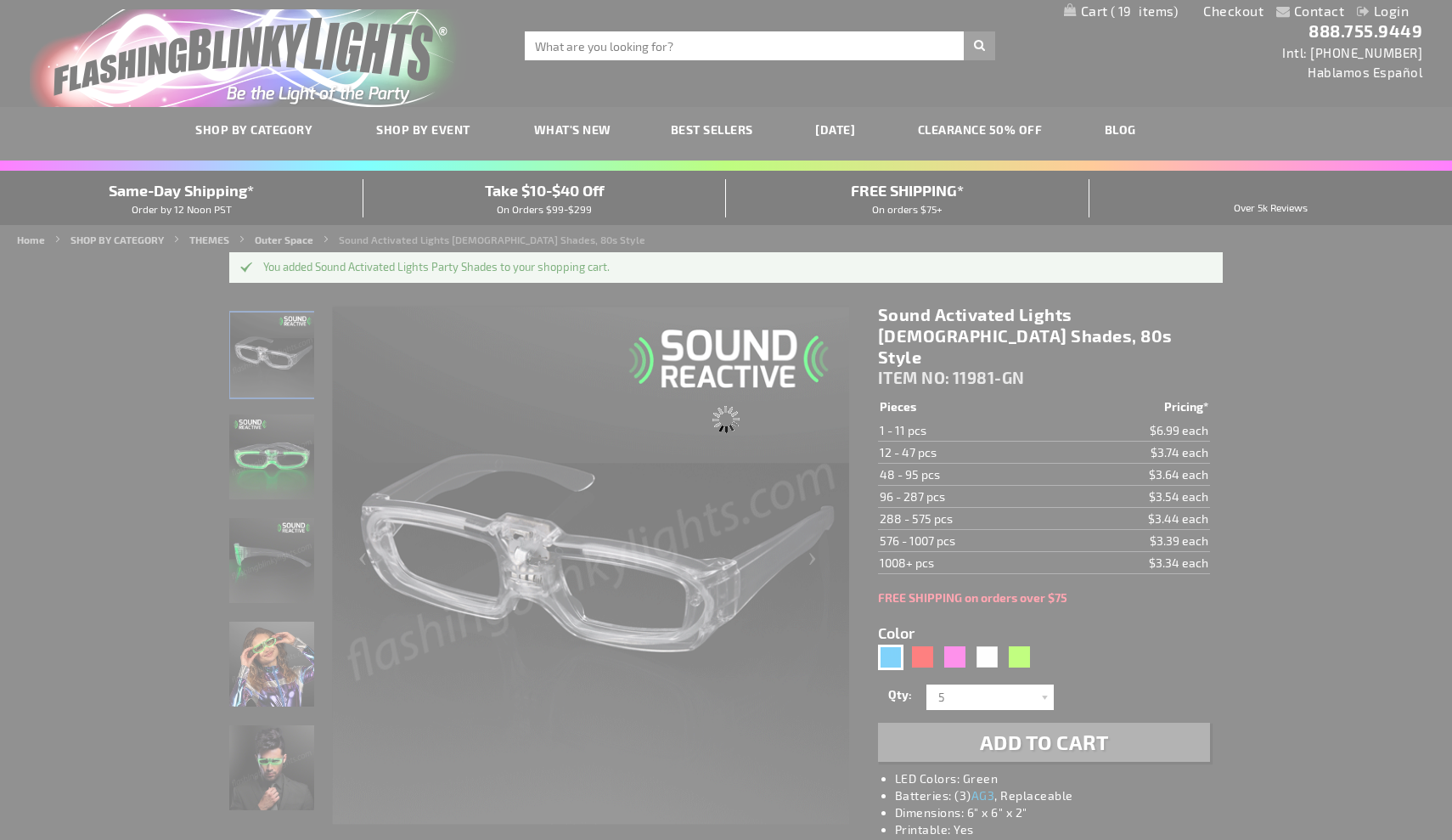
type input "11981-BL"
type input "Customize - Sound Sensitive Lights Blue Party Shades, 80s Style - ITEM NO: 1198…"
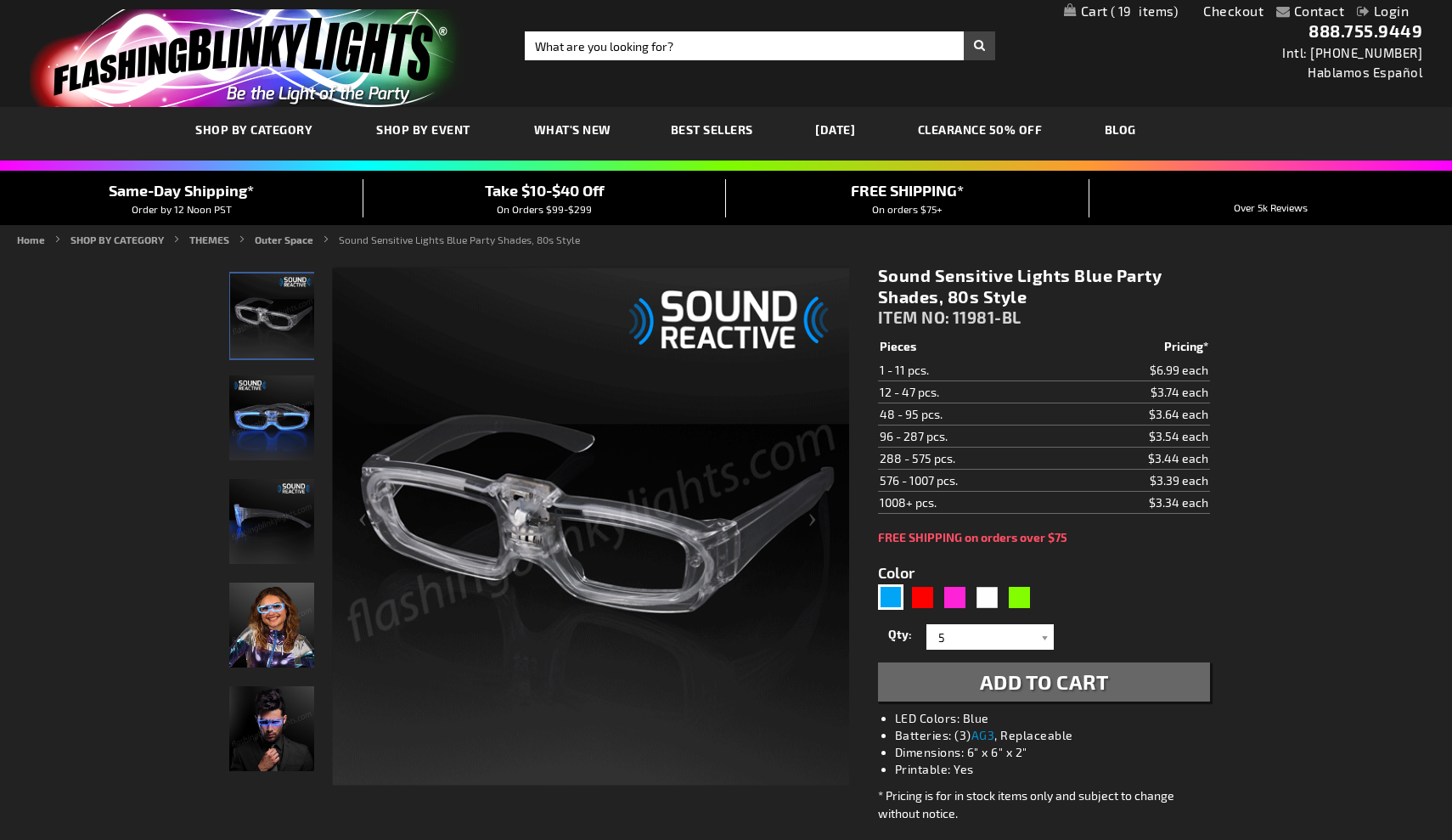
click at [278, 738] on img at bounding box center [271, 728] width 85 height 85
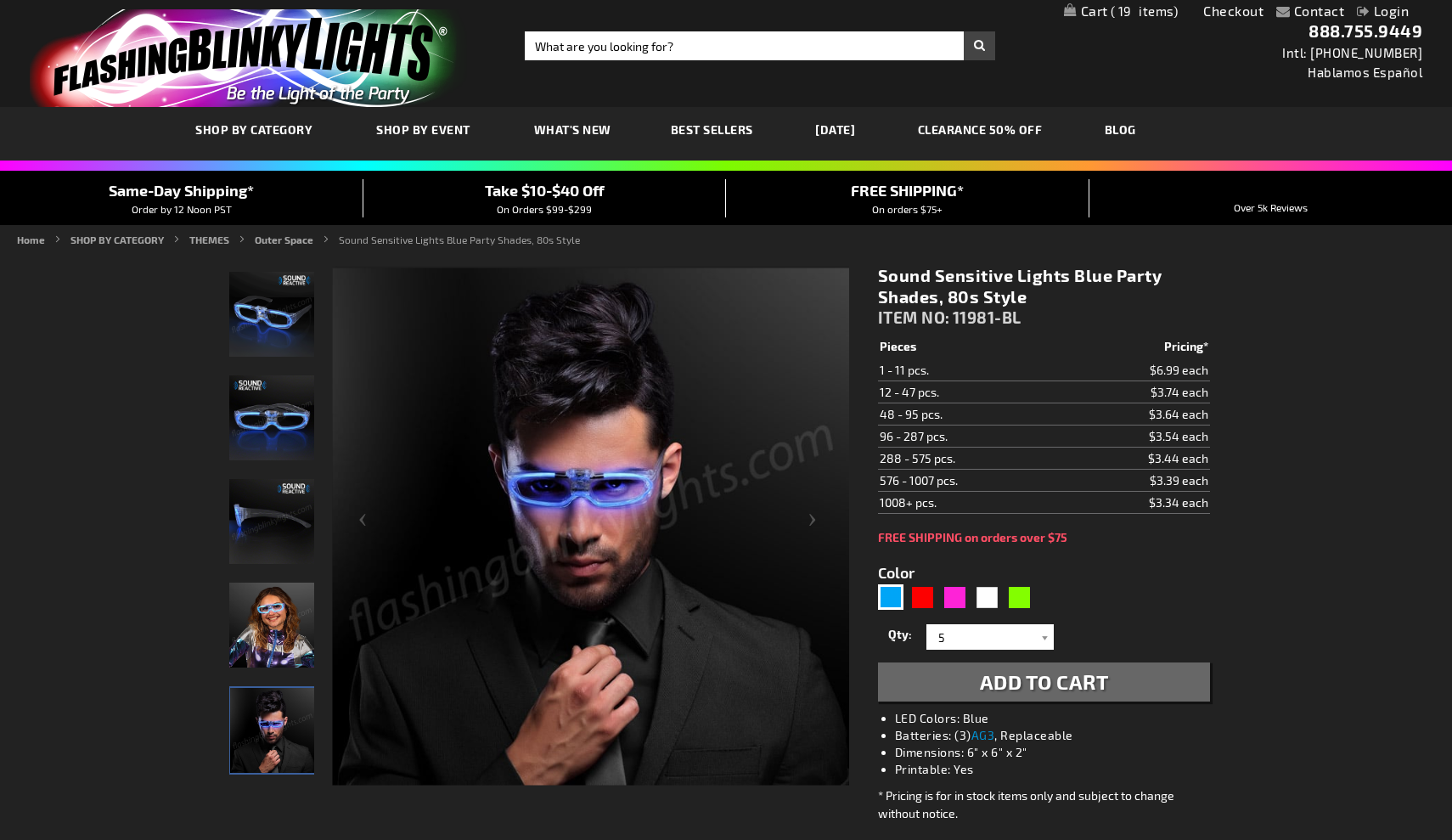
click at [289, 625] on img at bounding box center [271, 625] width 85 height 85
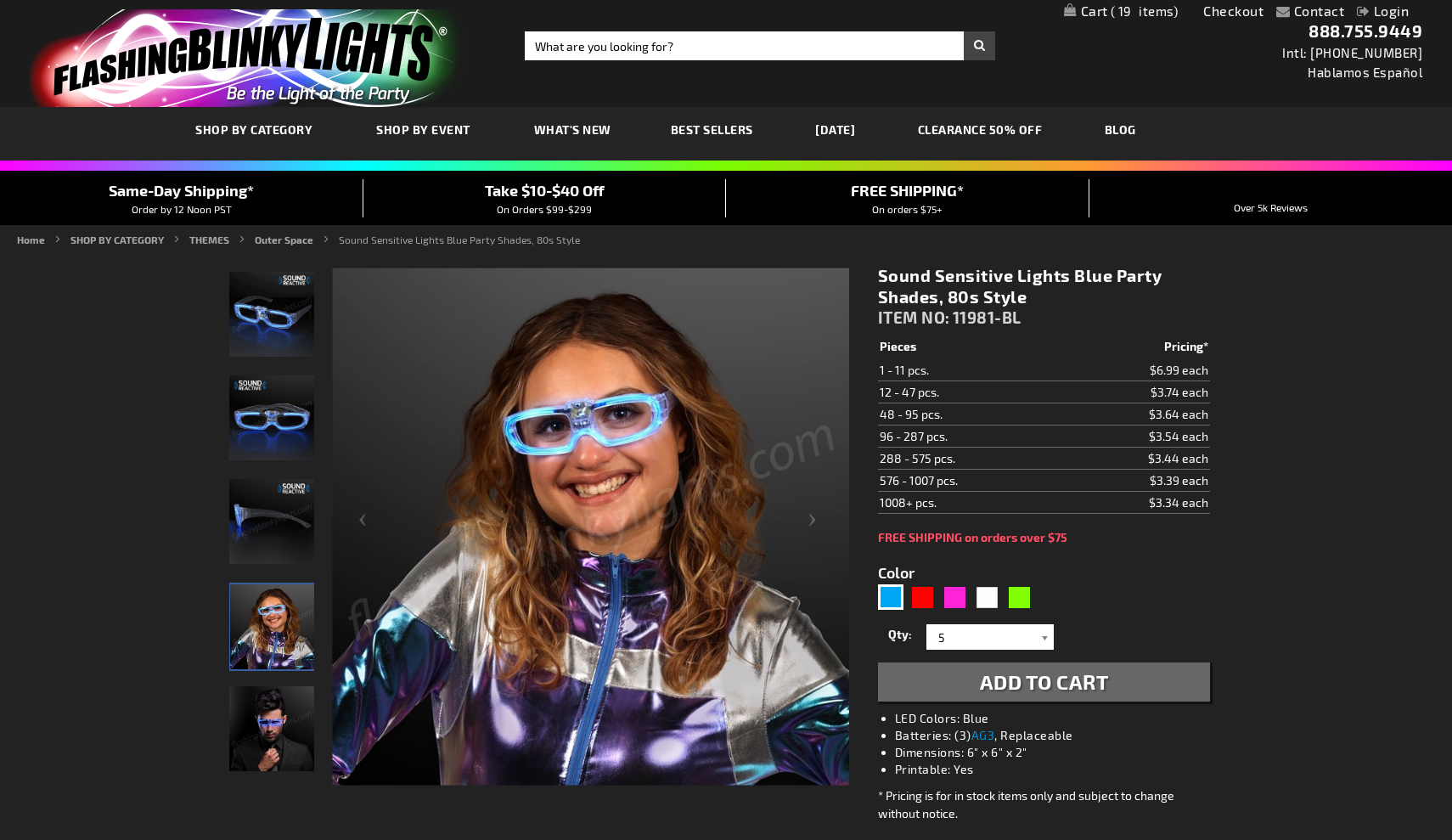
click at [1045, 638] on div at bounding box center [1045, 636] width 17 height 25
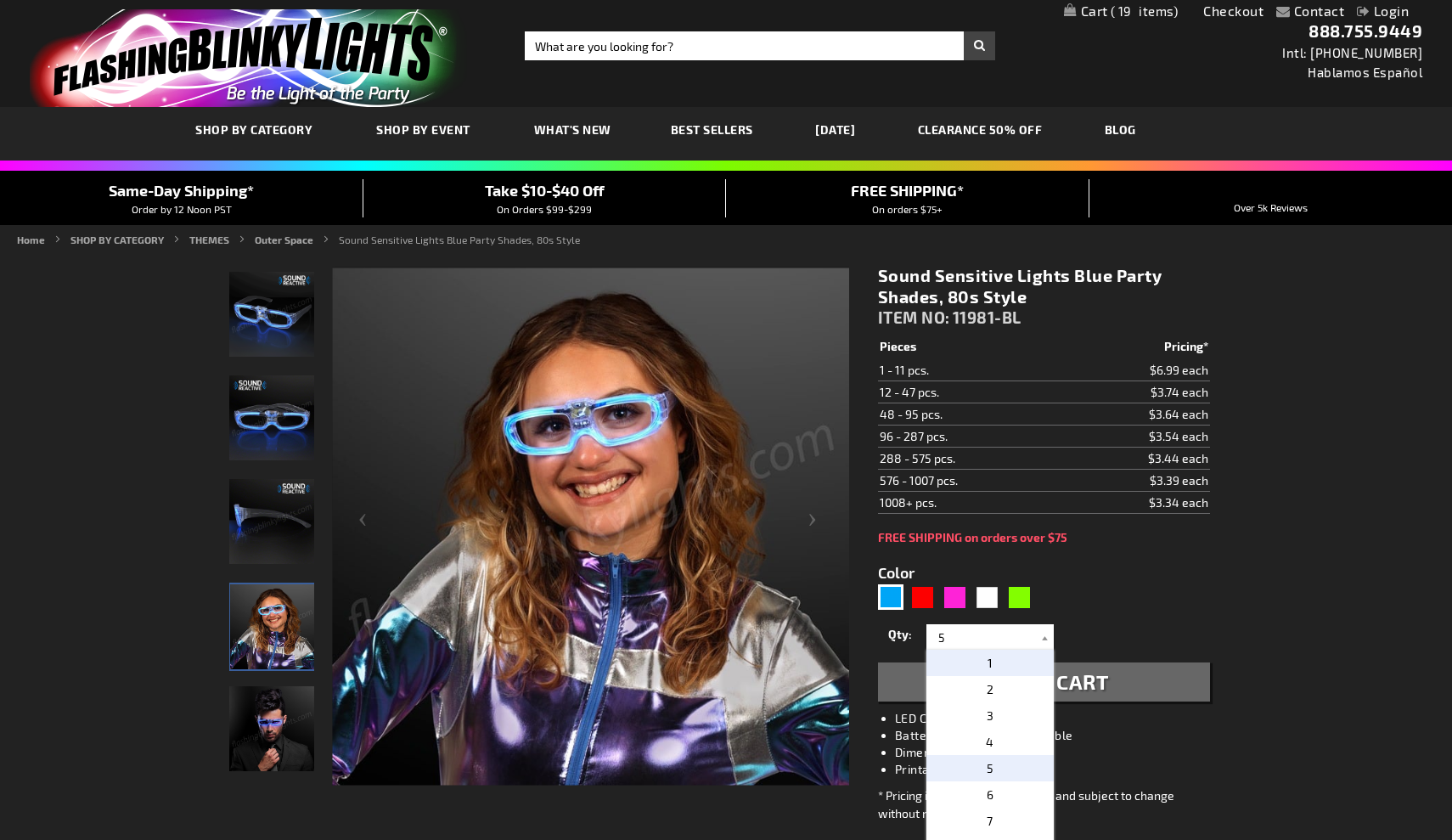
click at [1008, 664] on p "1" at bounding box center [990, 662] width 127 height 26
type input "1"
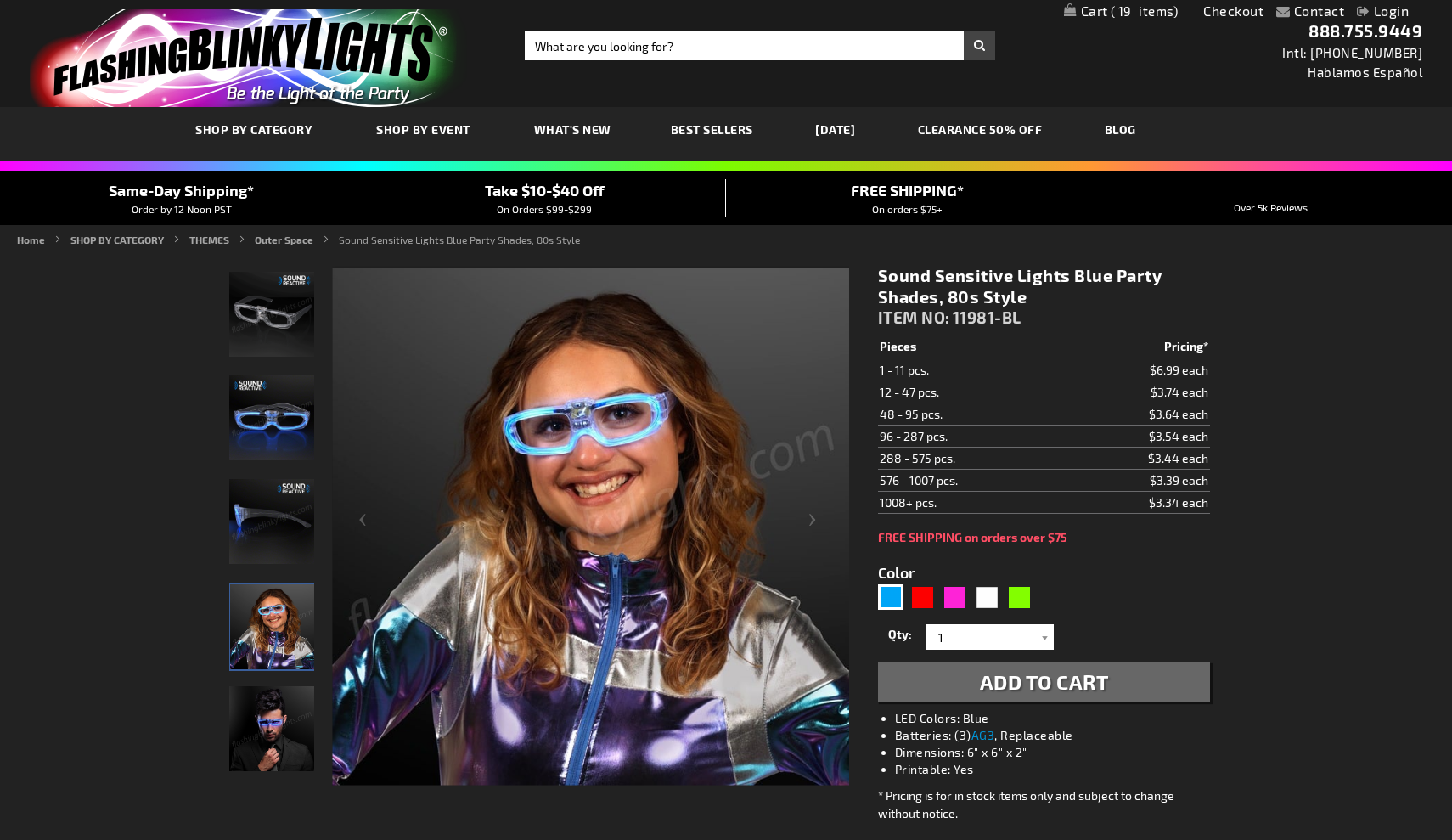
click at [1010, 688] on span "Add to Cart" at bounding box center [1045, 680] width 129 height 24
